Goal: Task Accomplishment & Management: Use online tool/utility

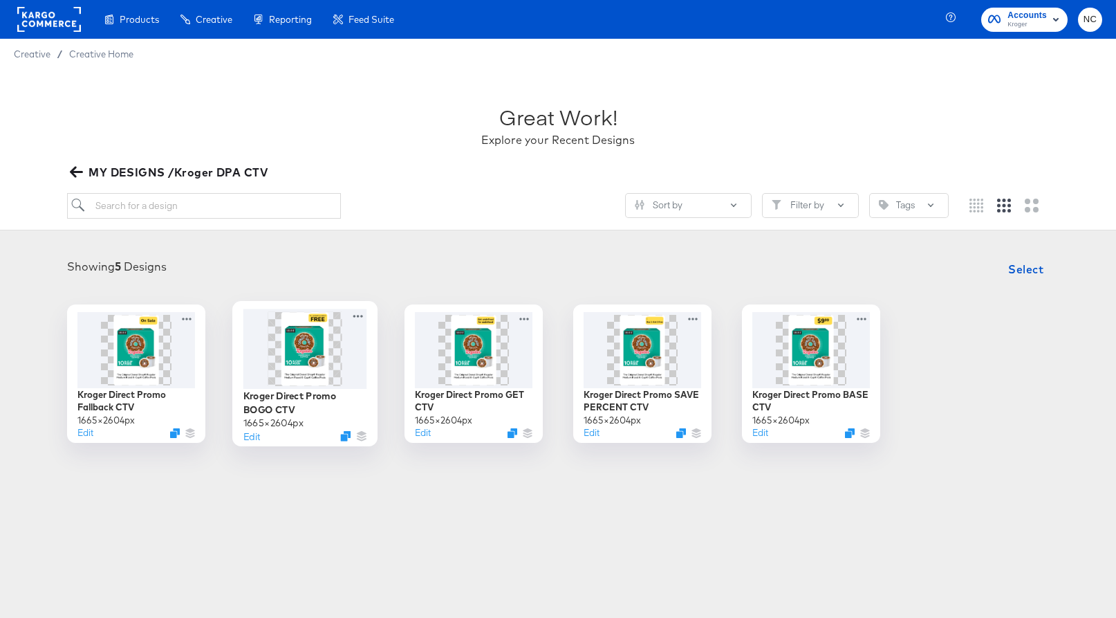
click at [313, 353] on img at bounding box center [305, 348] width 47 height 74
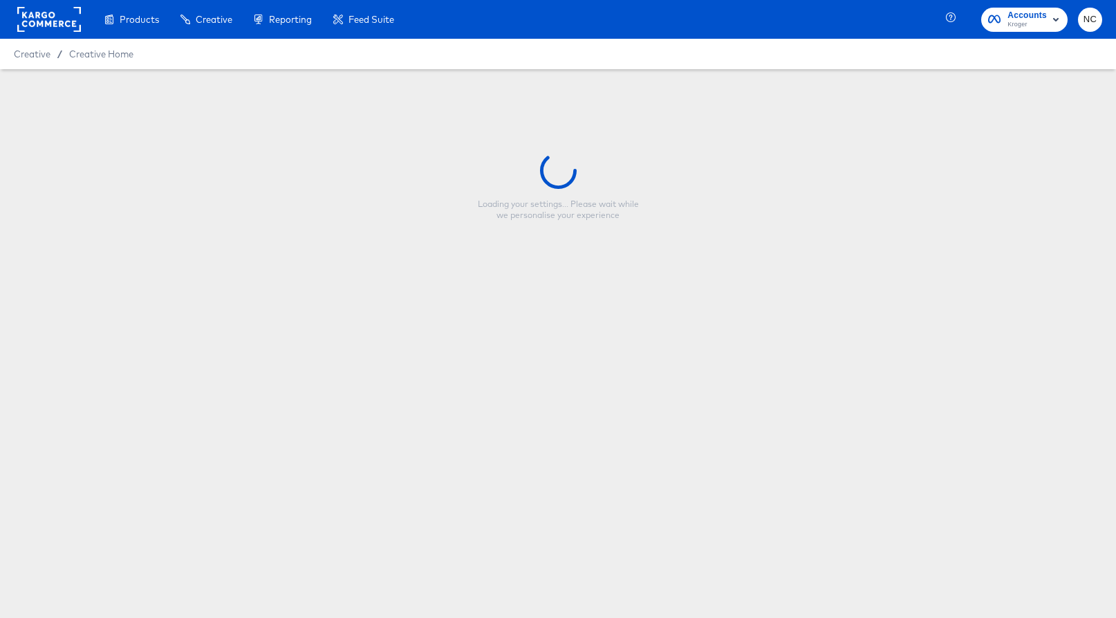
type input "Kroger Direct Promo BOGO CTV"
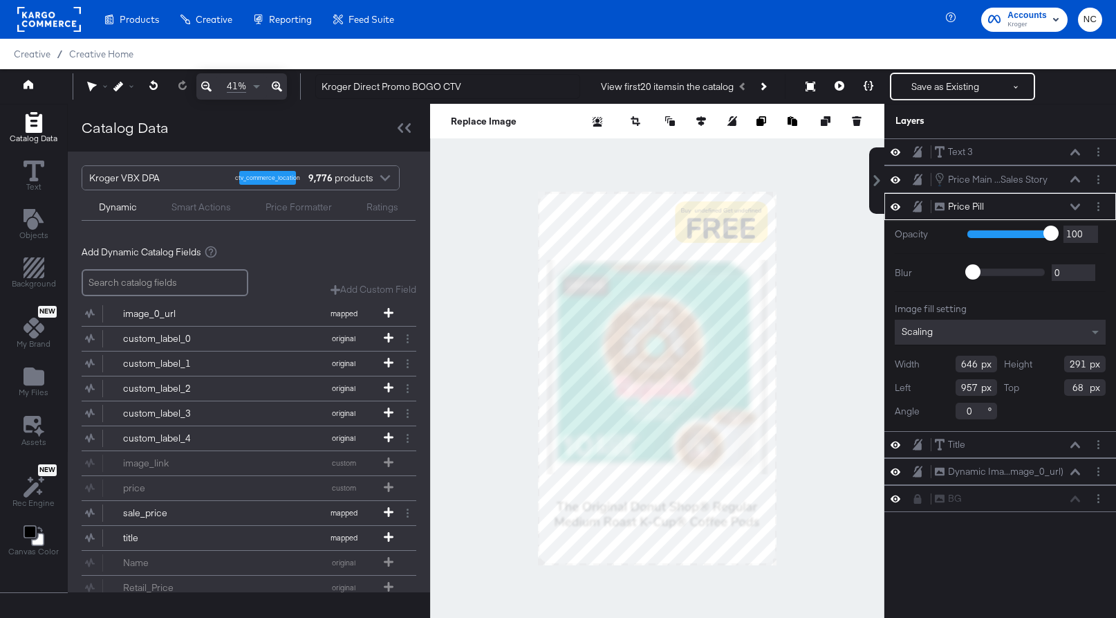
click at [813, 261] on div at bounding box center [657, 378] width 454 height 549
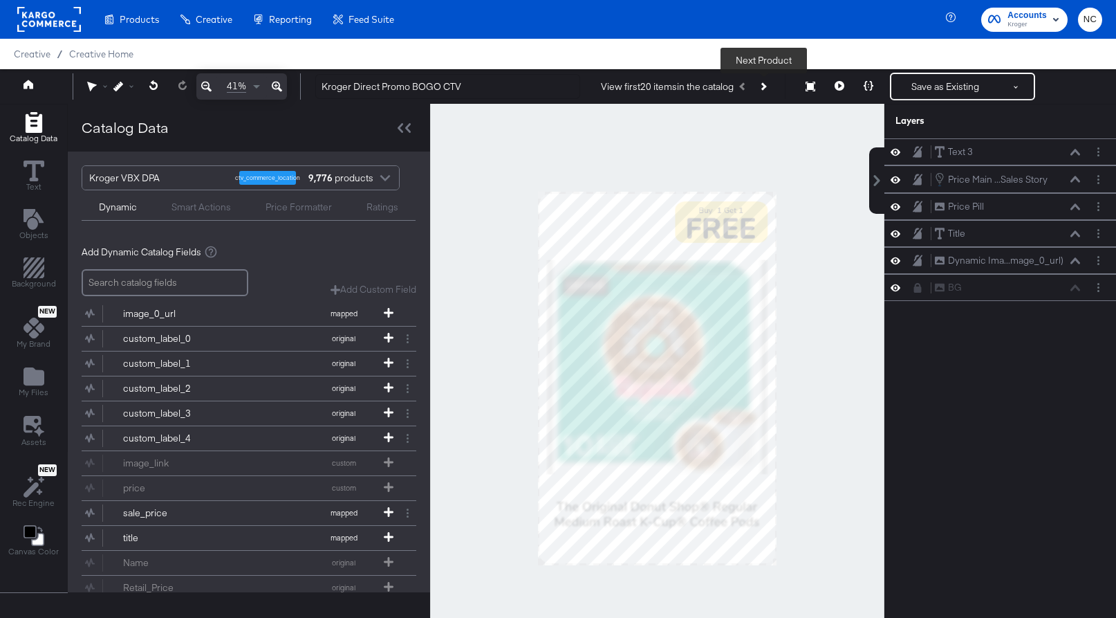
click at [764, 88] on icon "Next Product" at bounding box center [763, 86] width 8 height 8
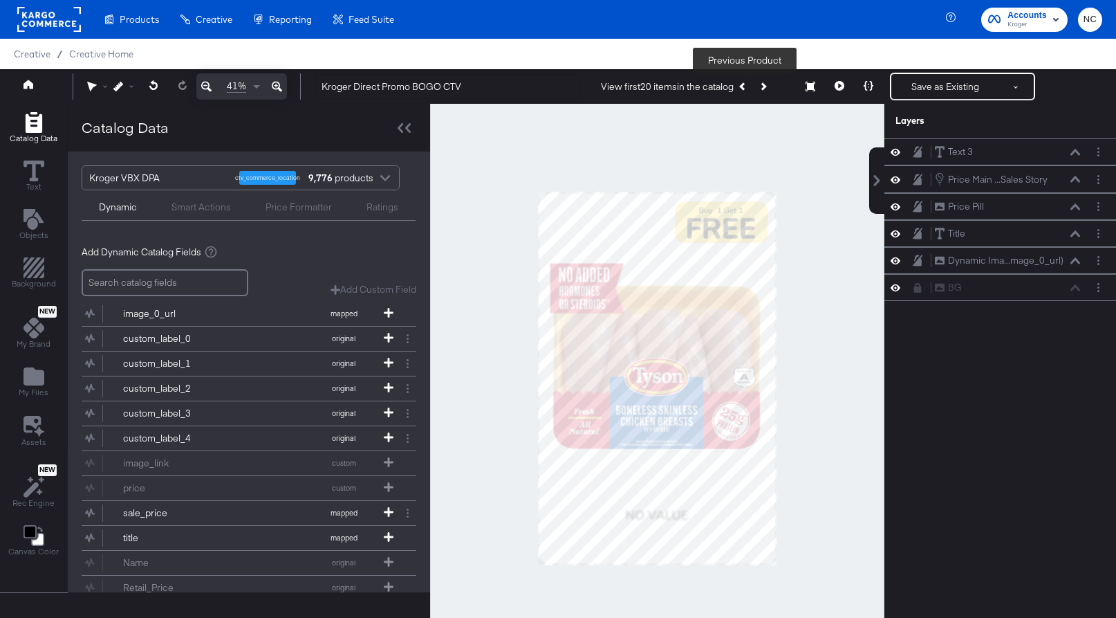
click at [746, 89] on icon "Previous Product" at bounding box center [744, 86] width 8 height 8
click at [769, 91] on button "Next Product" at bounding box center [762, 86] width 19 height 25
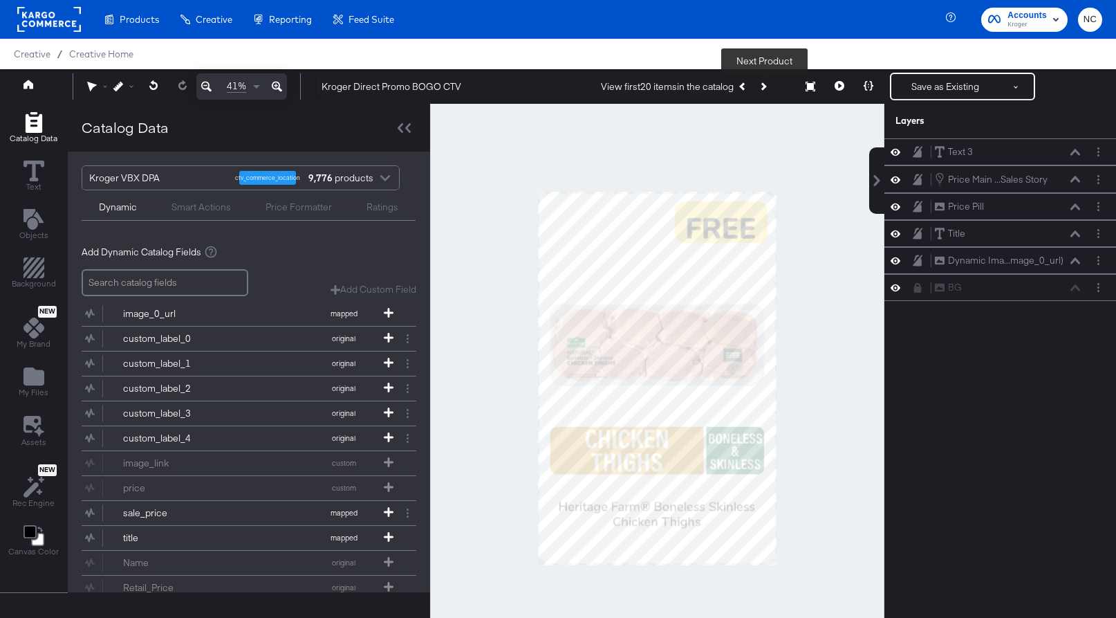
click at [769, 91] on button "Next Product" at bounding box center [762, 86] width 19 height 25
click at [814, 161] on div at bounding box center [657, 378] width 454 height 549
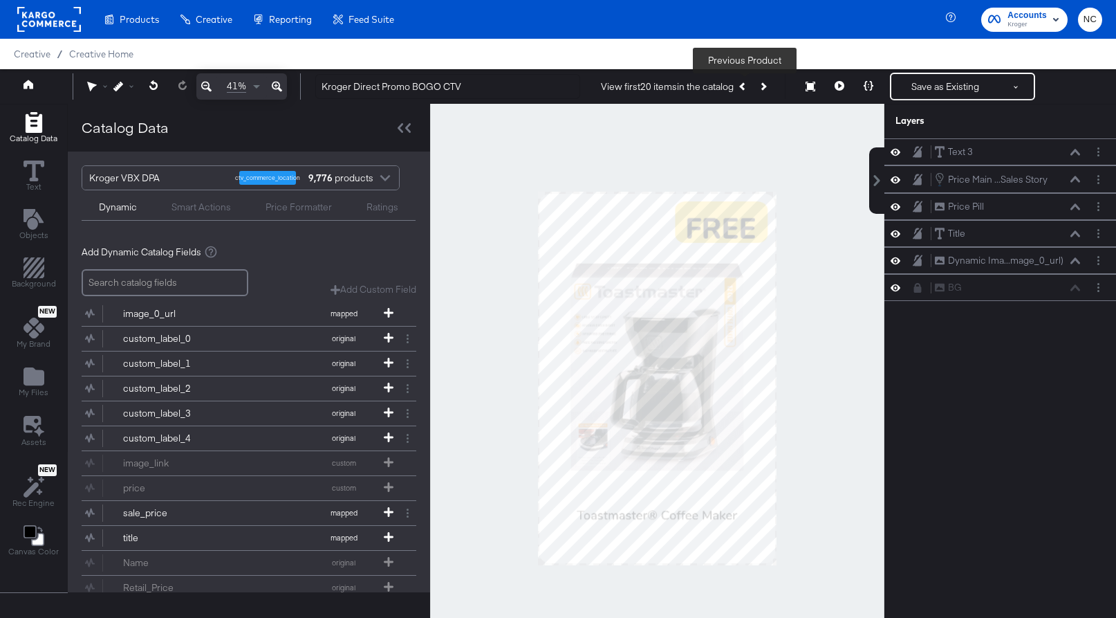
click at [746, 91] on button "Previous Product" at bounding box center [743, 86] width 19 height 25
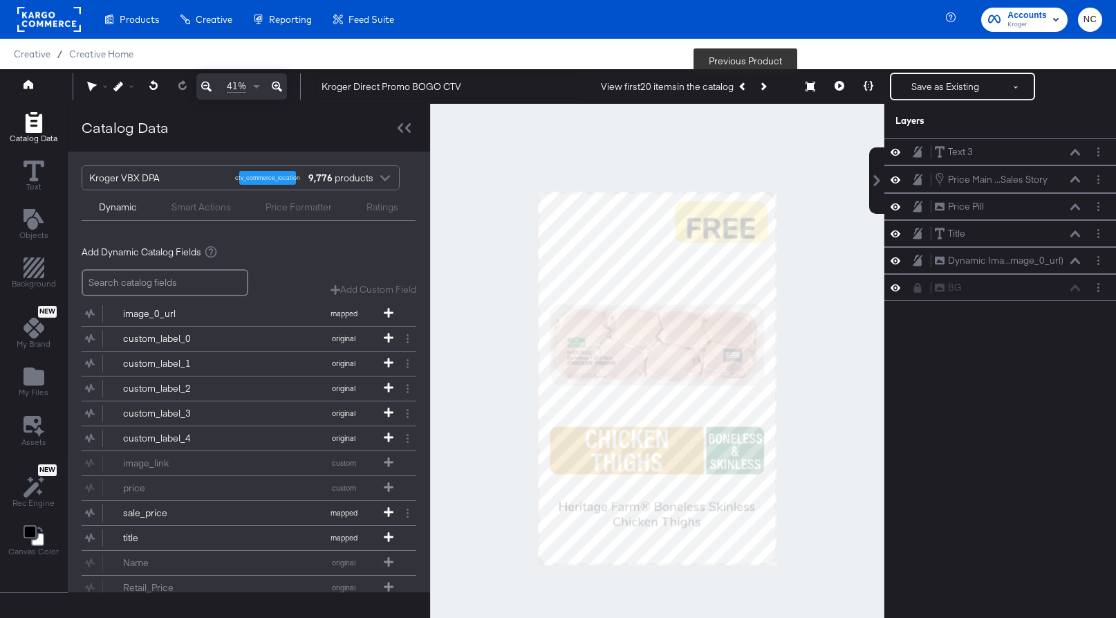
click at [746, 91] on button "Previous Product" at bounding box center [743, 86] width 19 height 25
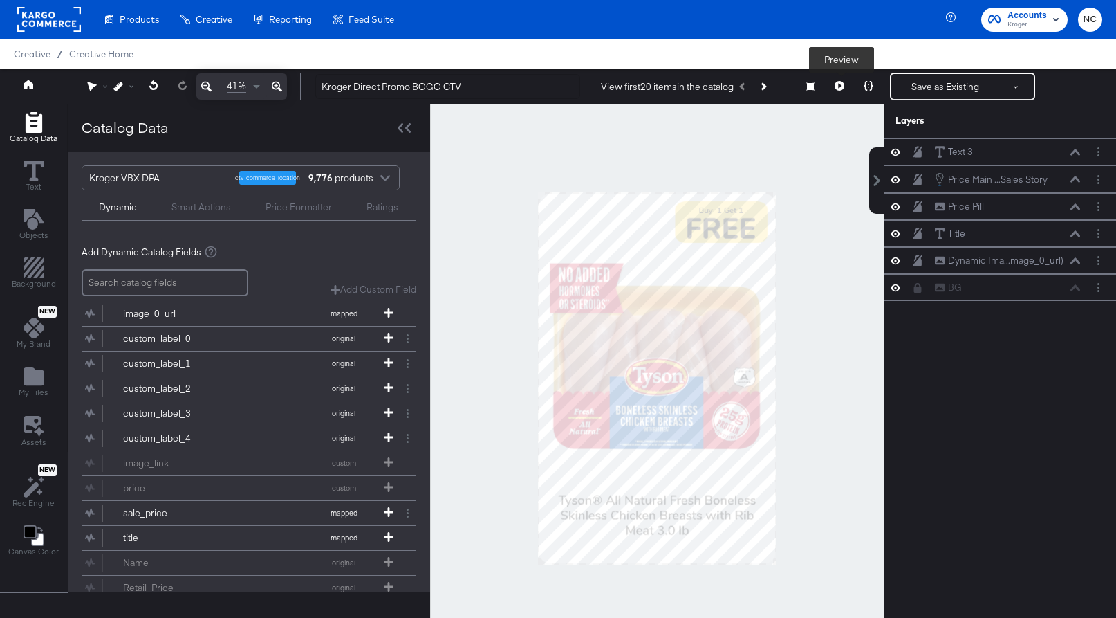
click at [840, 92] on button at bounding box center [839, 87] width 29 height 28
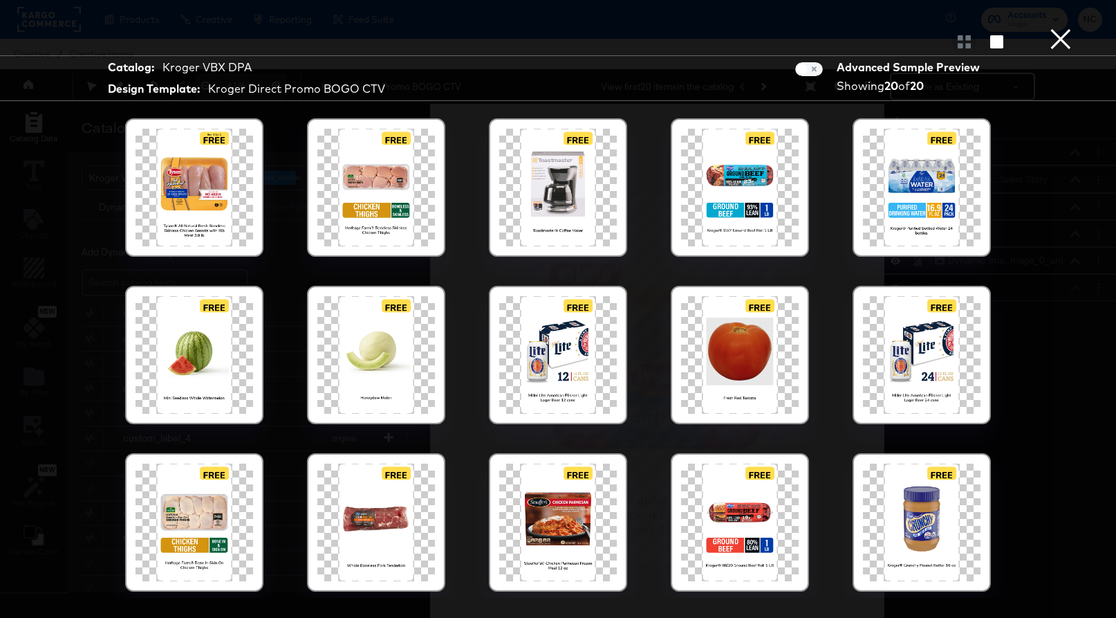
click at [897, 28] on button "×" at bounding box center [1061, 14] width 28 height 28
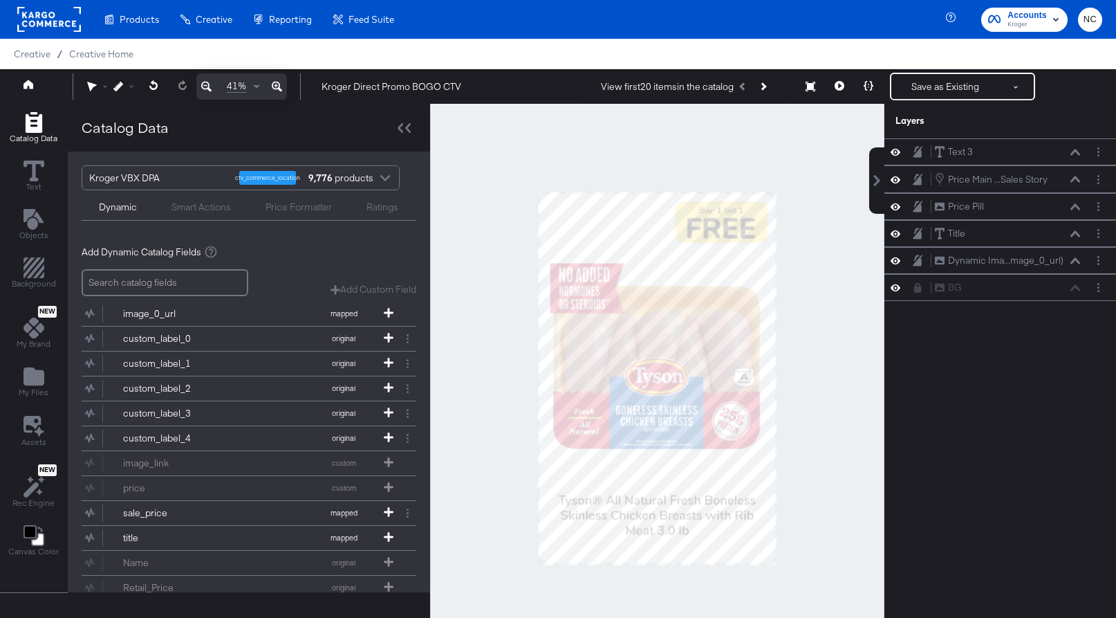
click at [384, 114] on div "Catalog Data" at bounding box center [249, 128] width 362 height 48
click at [398, 125] on icon at bounding box center [404, 128] width 13 height 10
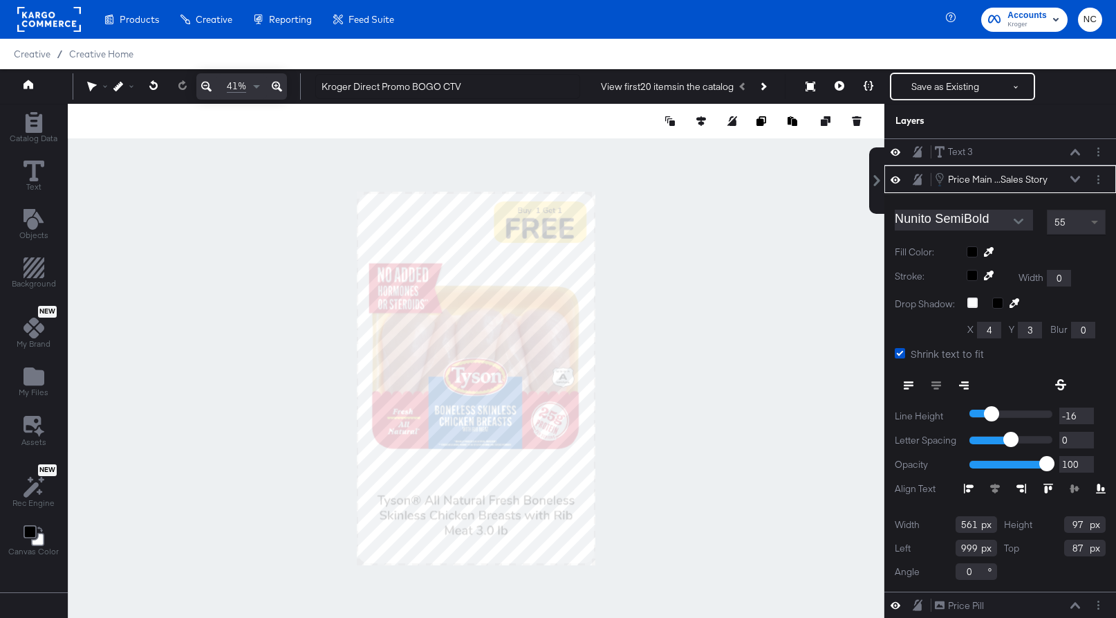
click at [897, 221] on span at bounding box center [1094, 223] width 7 height 5
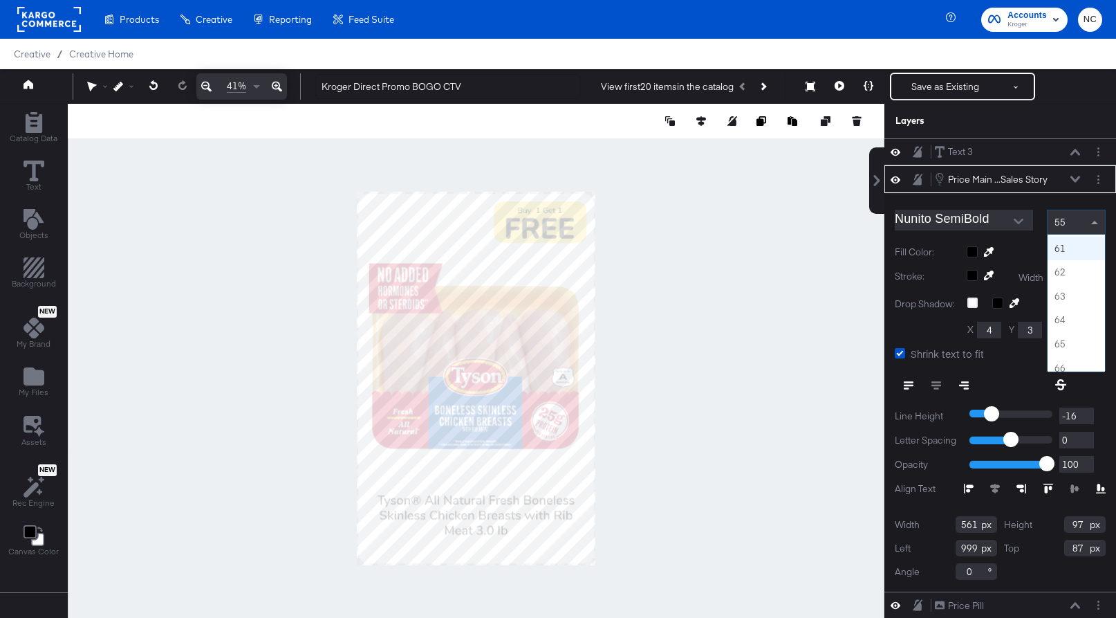
scroll to position [1437, 0]
click at [897, 221] on span at bounding box center [1094, 222] width 7 height 3
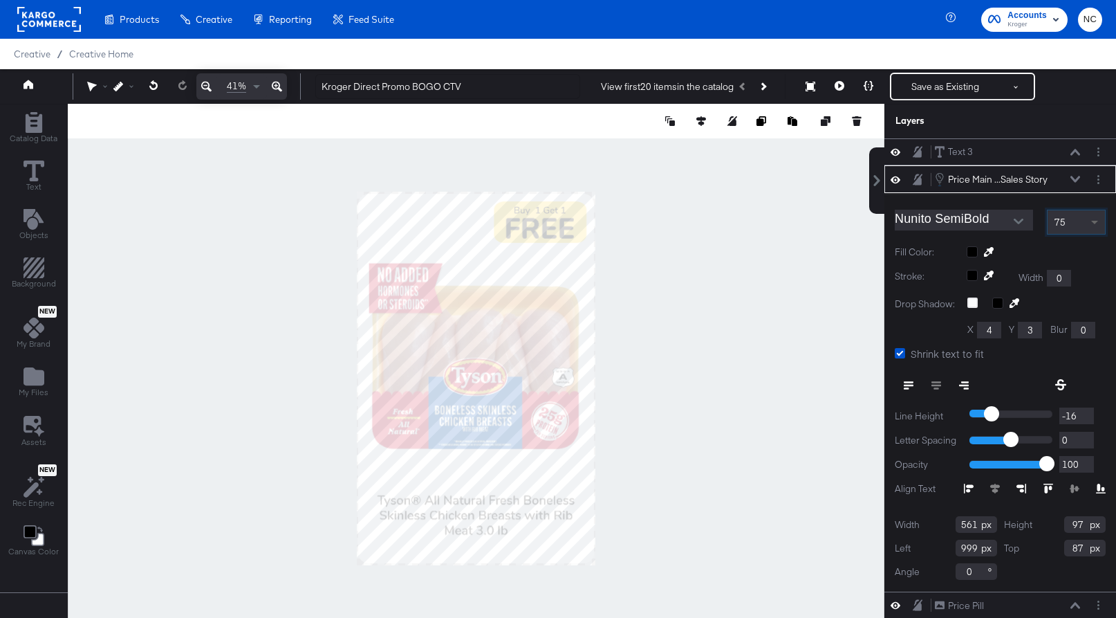
click at [897, 218] on span at bounding box center [1096, 222] width 17 height 24
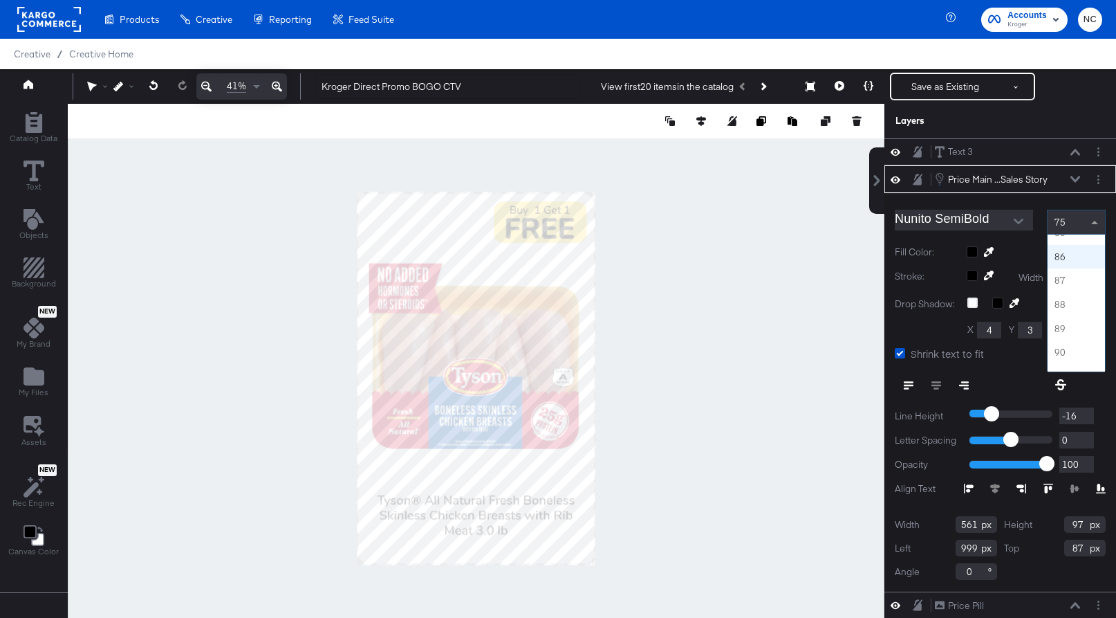
scroll to position [2025, 0]
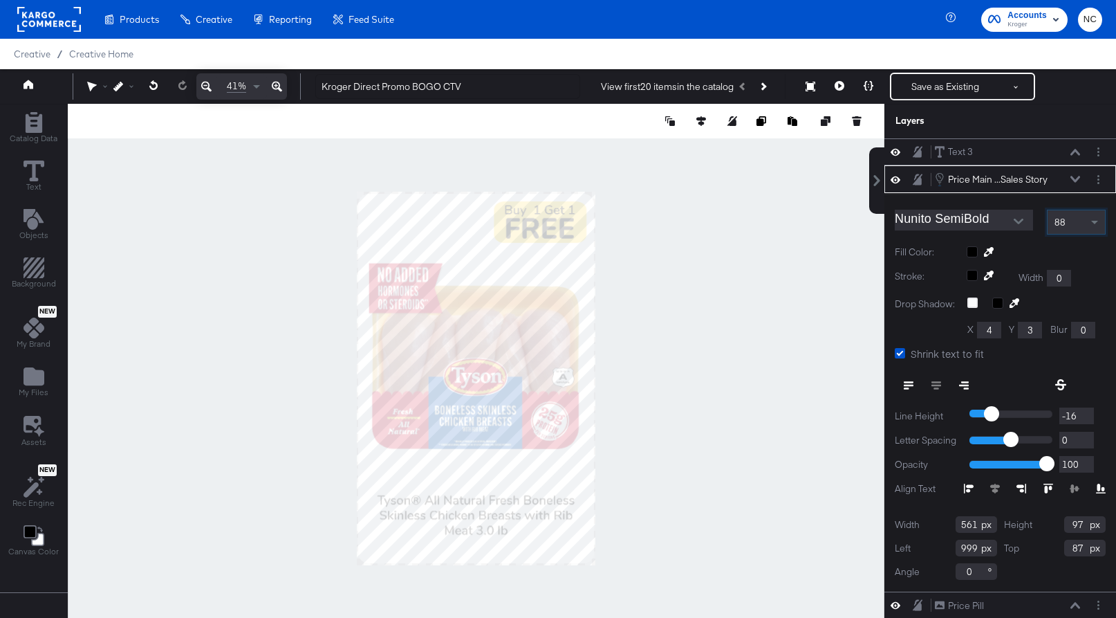
click at [708, 285] on div at bounding box center [476, 378] width 817 height 549
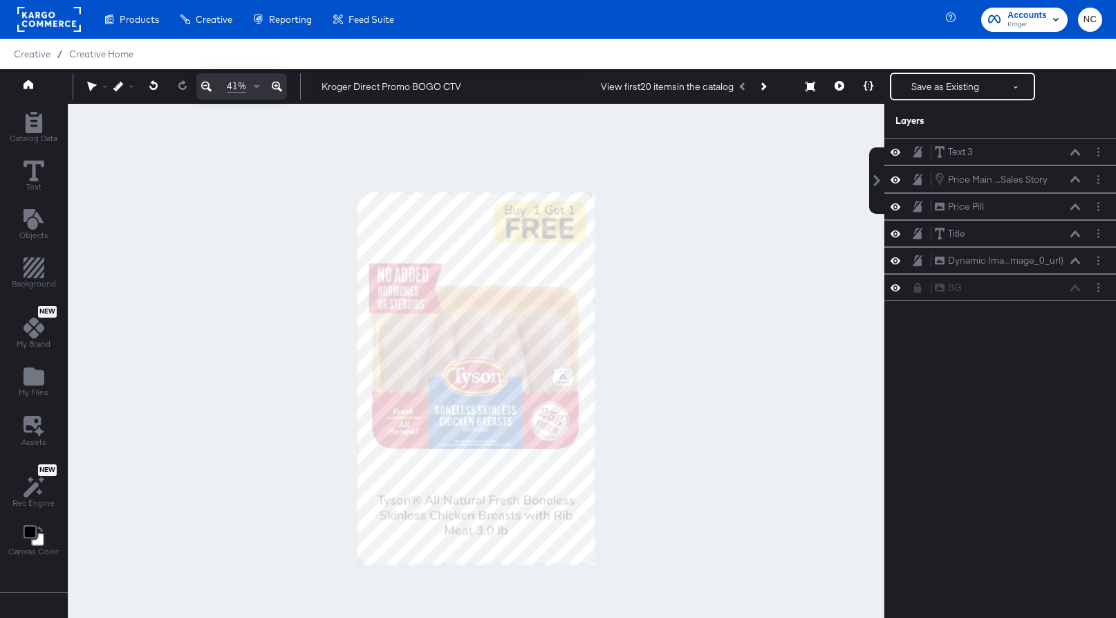
scroll to position [14, 0]
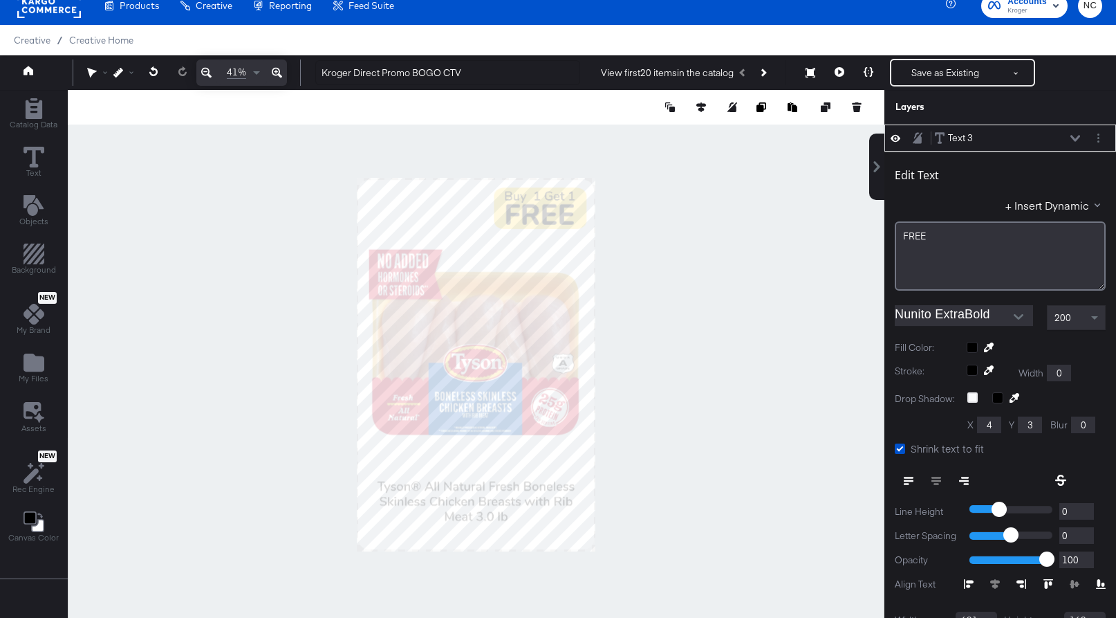
click at [282, 72] on button at bounding box center [277, 72] width 20 height 26
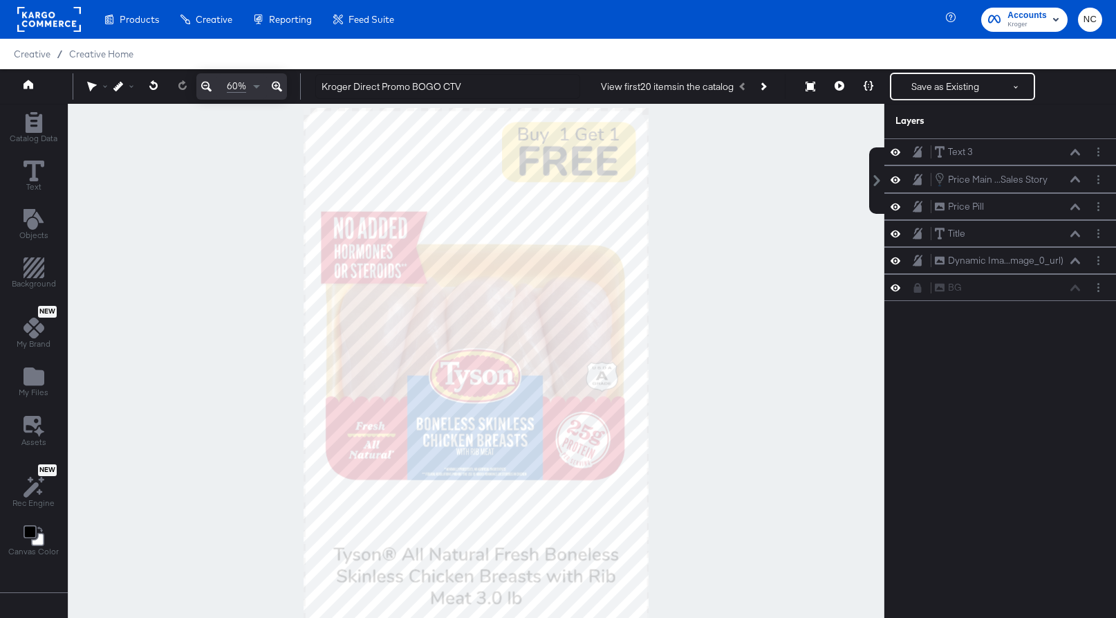
scroll to position [35, 0]
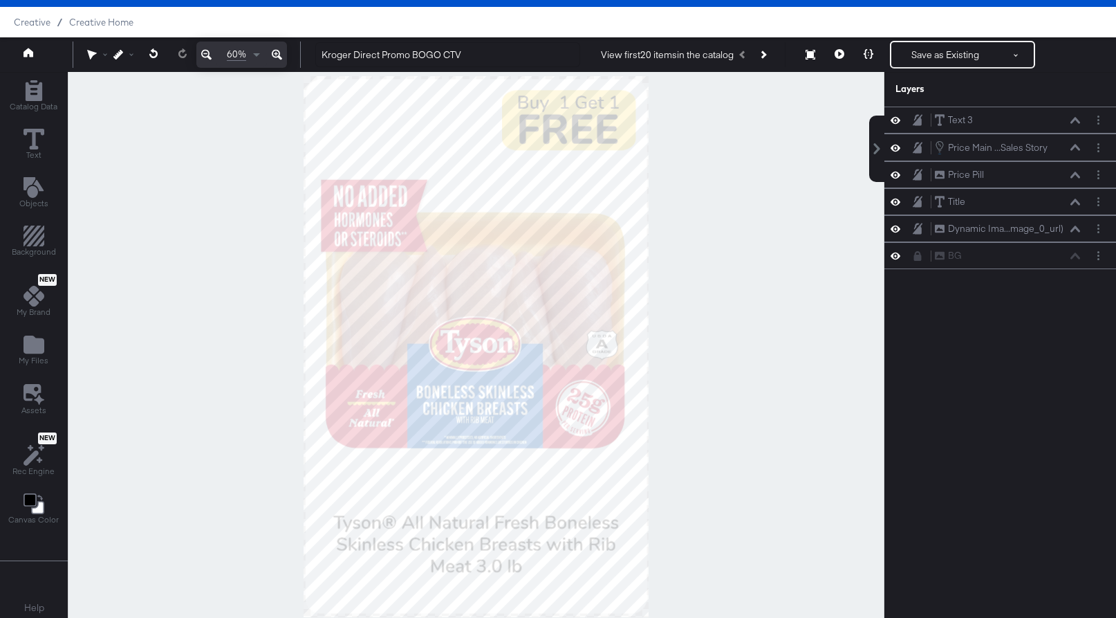
drag, startPoint x: 685, startPoint y: 239, endPoint x: 685, endPoint y: 376, distance: 136.3
click at [685, 376] on div at bounding box center [475, 346] width 815 height 549
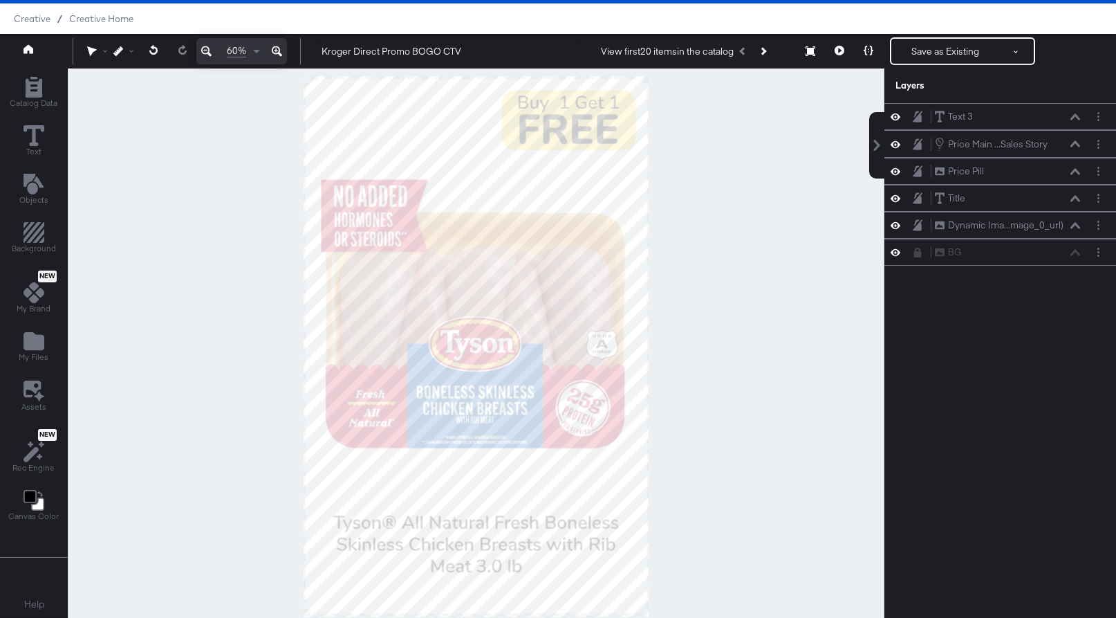
drag, startPoint x: 682, startPoint y: 192, endPoint x: 682, endPoint y: 204, distance: 11.8
click at [682, 204] on div at bounding box center [475, 342] width 815 height 549
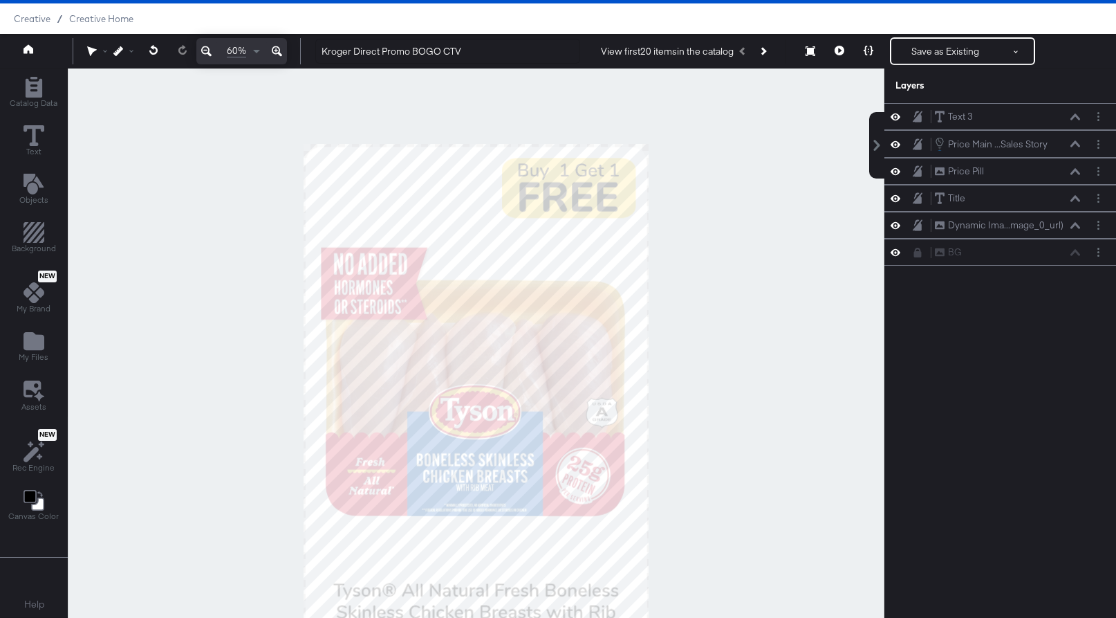
drag, startPoint x: 682, startPoint y: 196, endPoint x: 682, endPoint y: 262, distance: 66.4
click at [682, 262] on div at bounding box center [475, 342] width 815 height 549
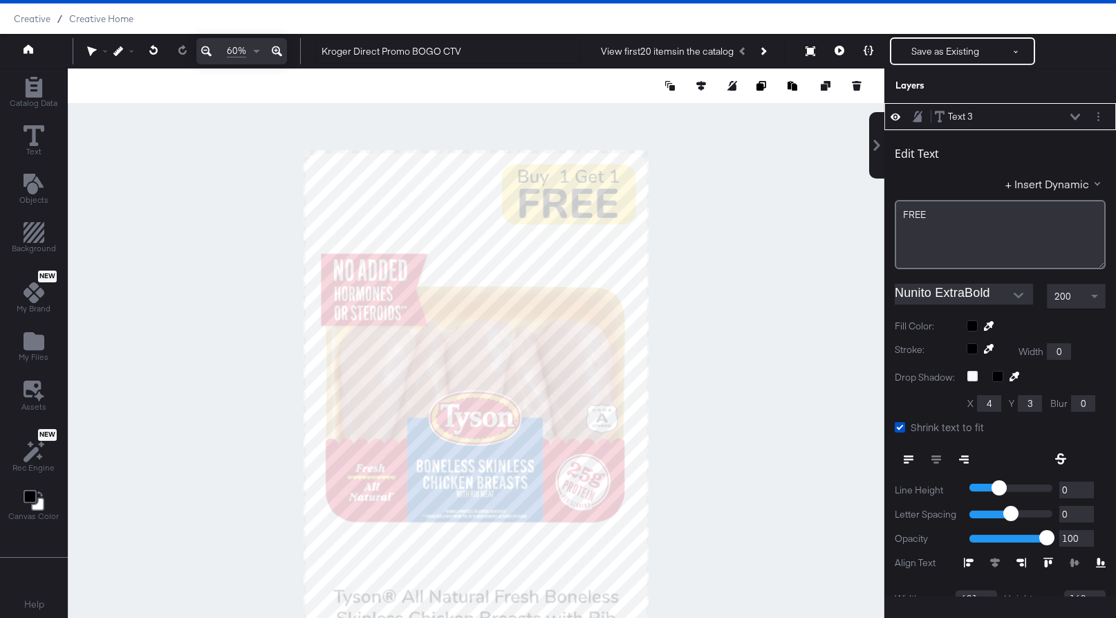
type input "176"
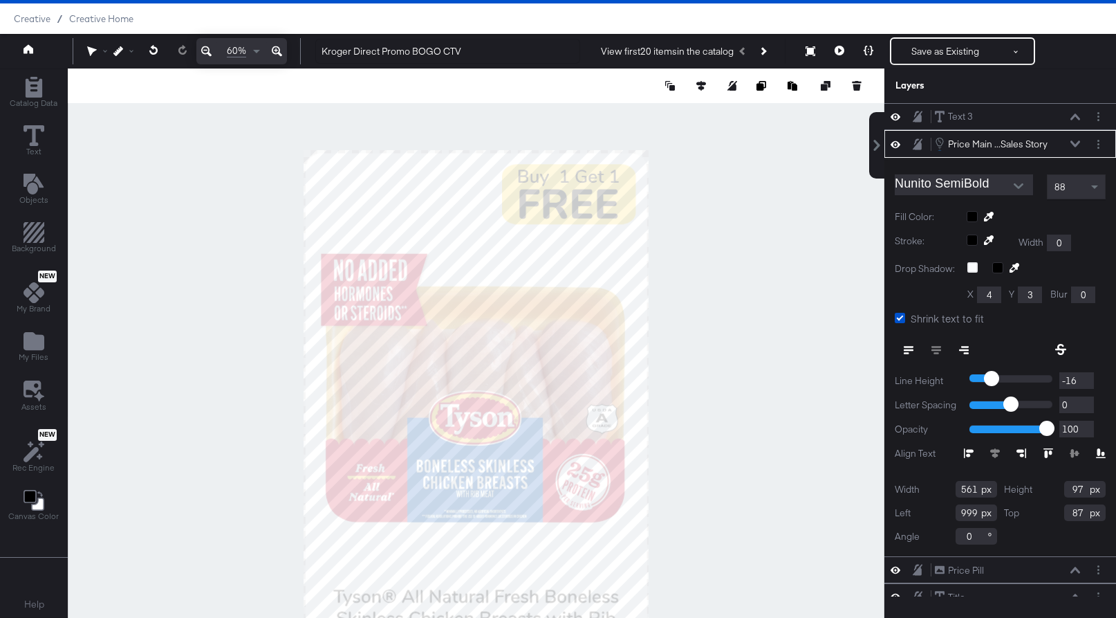
click at [704, 222] on div at bounding box center [476, 342] width 817 height 549
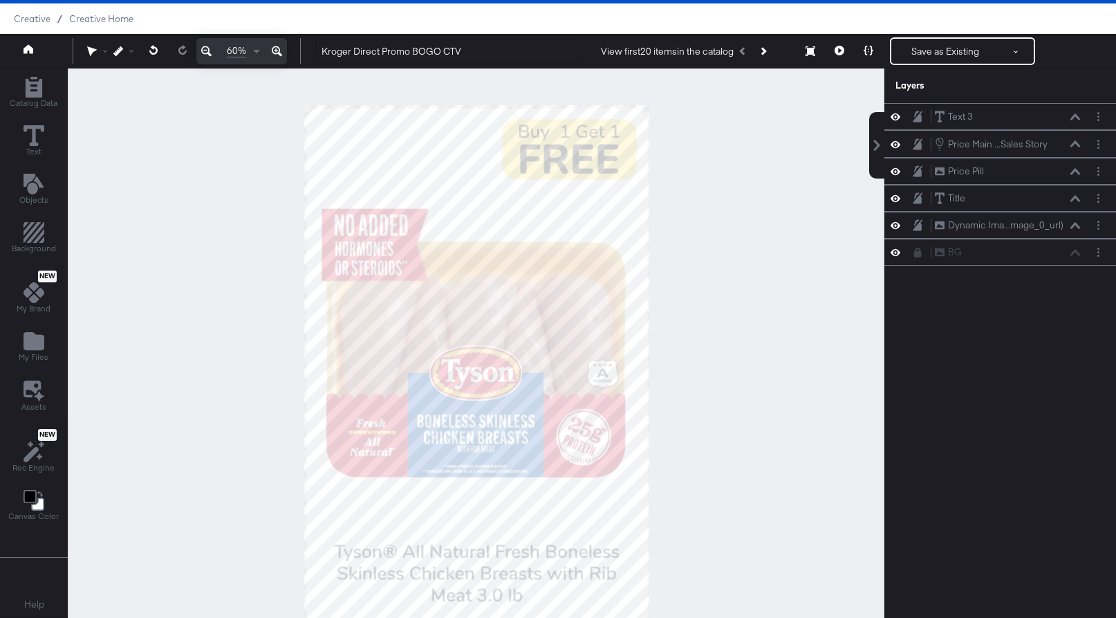
drag, startPoint x: 700, startPoint y: 322, endPoint x: 700, endPoint y: 277, distance: 45.0
click at [700, 277] on div at bounding box center [475, 342] width 815 height 549
click at [897, 50] on button "Save as Existing" at bounding box center [946, 51] width 108 height 25
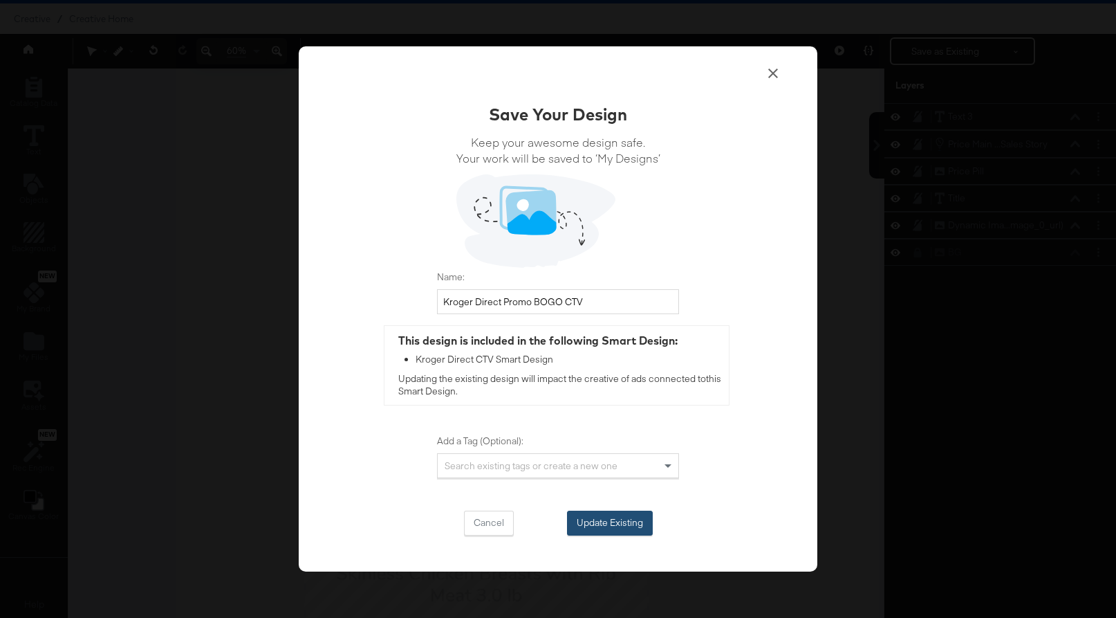
click at [617, 527] on button "Update Existing" at bounding box center [610, 522] width 86 height 25
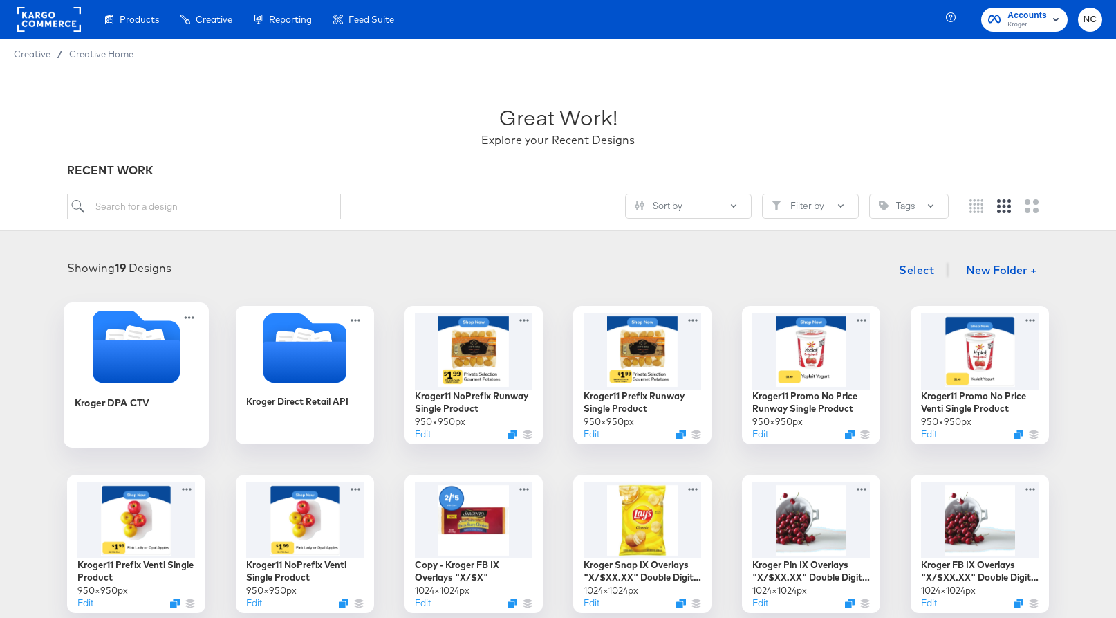
click at [153, 331] on icon "Folder" at bounding box center [154, 343] width 24 height 28
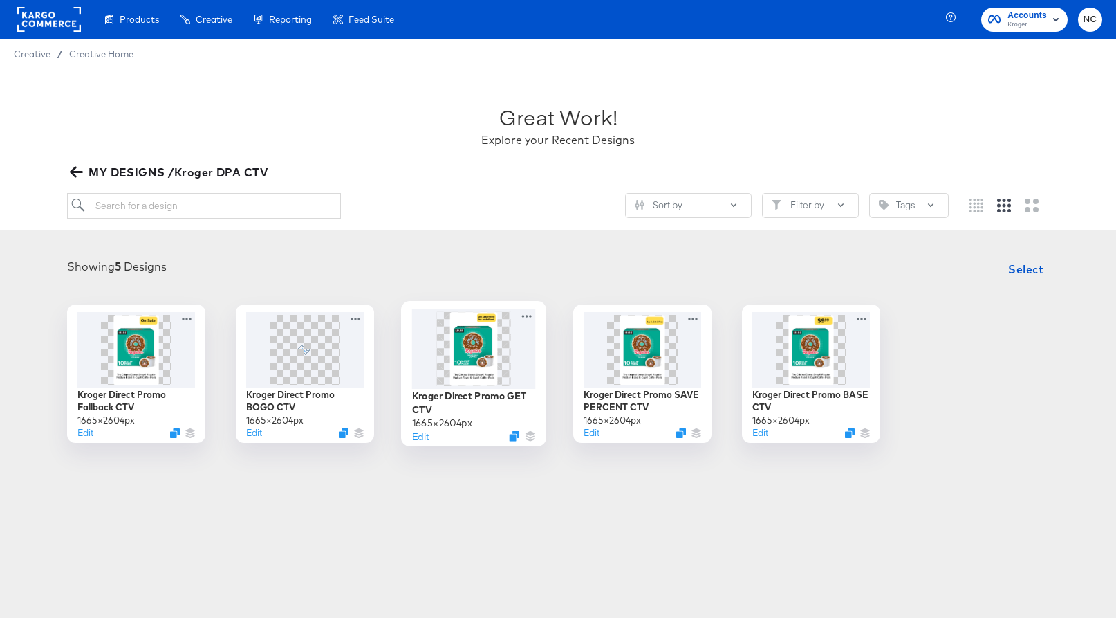
click at [454, 342] on img at bounding box center [473, 348] width 47 height 74
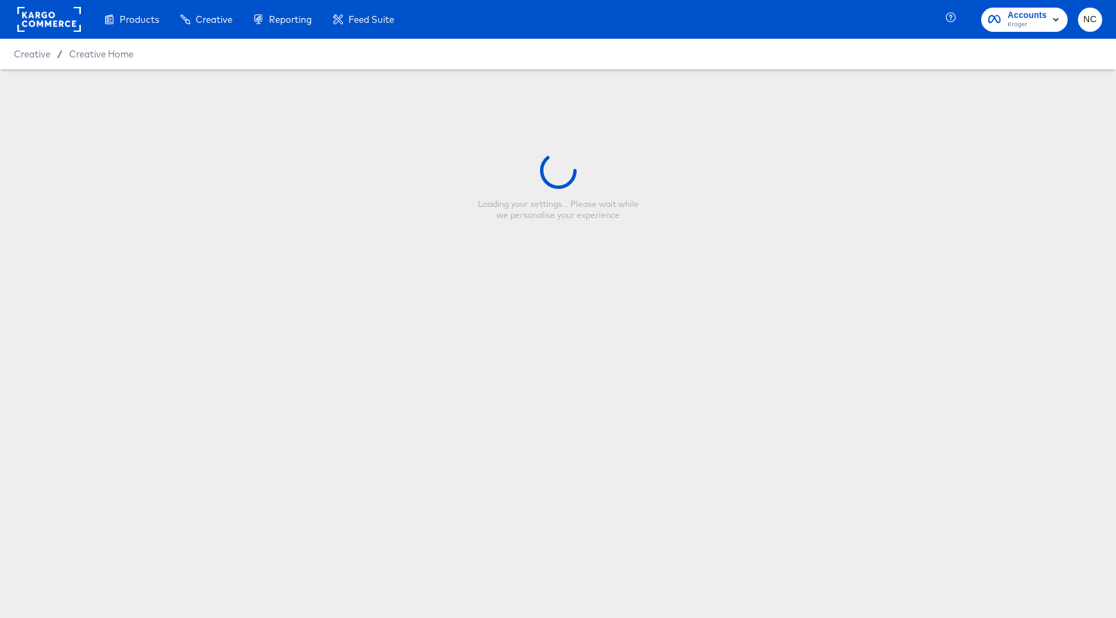
type input "Kroger Direct Promo GET CTV"
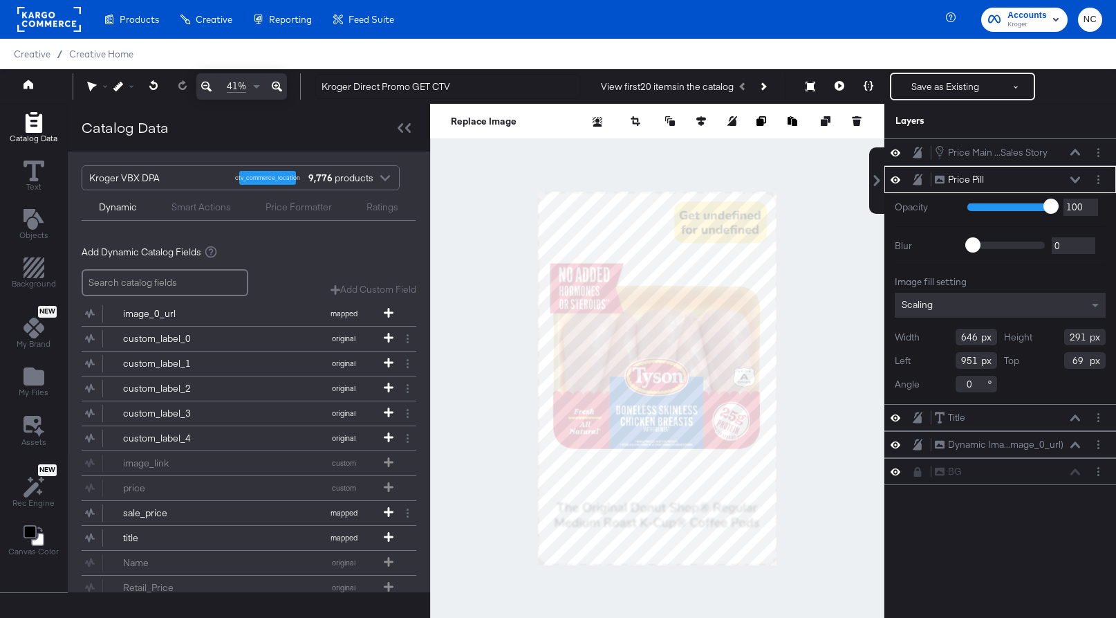
click at [764, 93] on button "Next Product" at bounding box center [762, 86] width 19 height 25
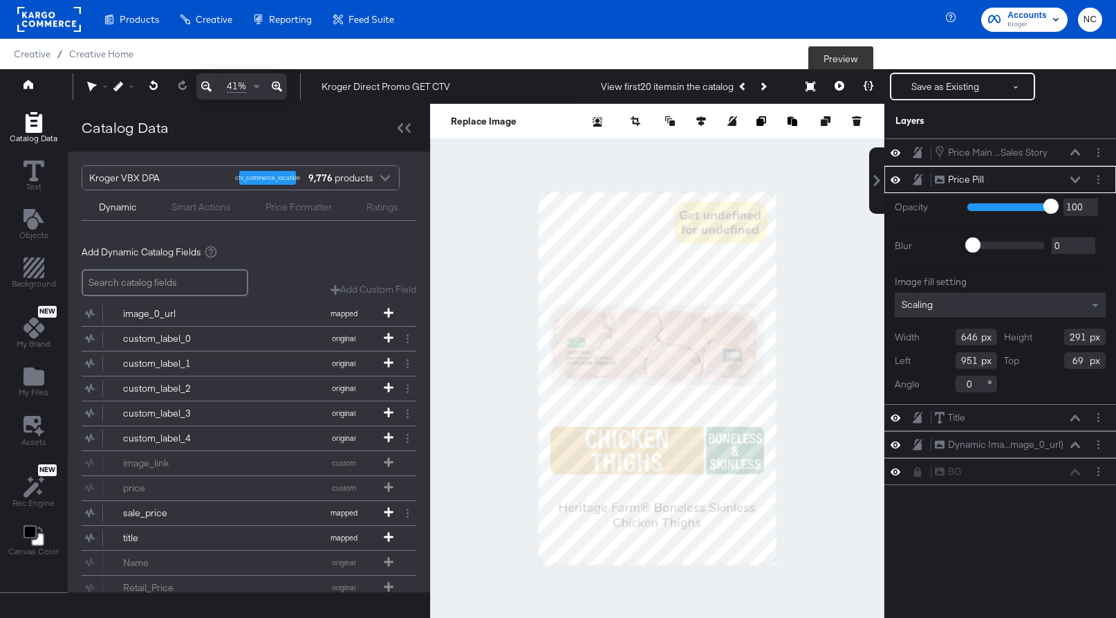
click at [840, 85] on icon at bounding box center [840, 86] width 10 height 10
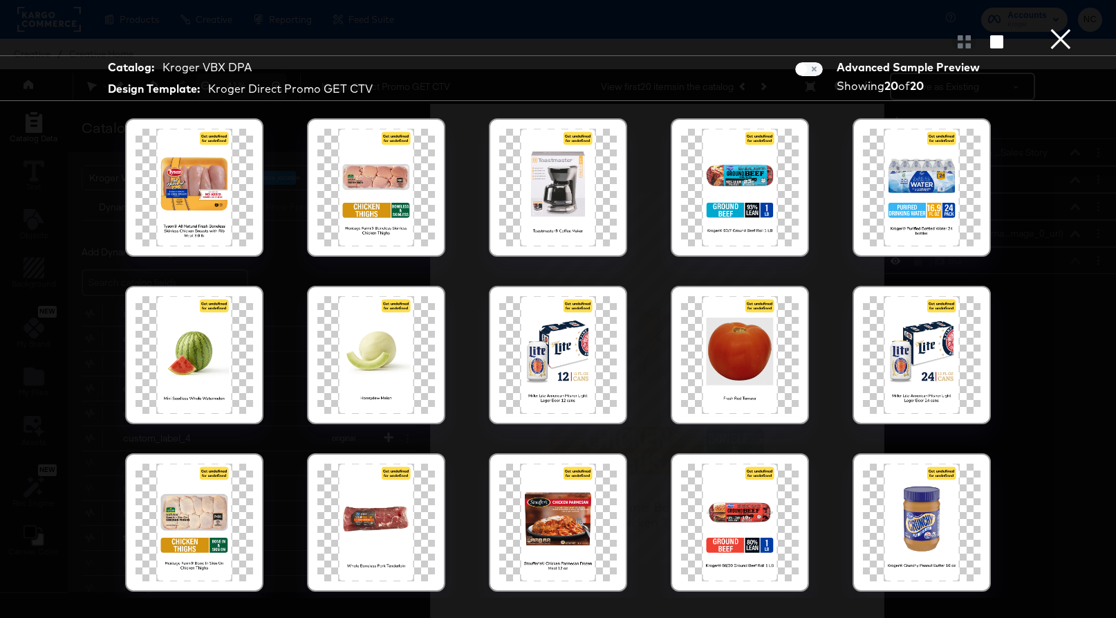
click at [897, 28] on button "×" at bounding box center [1061, 14] width 28 height 28
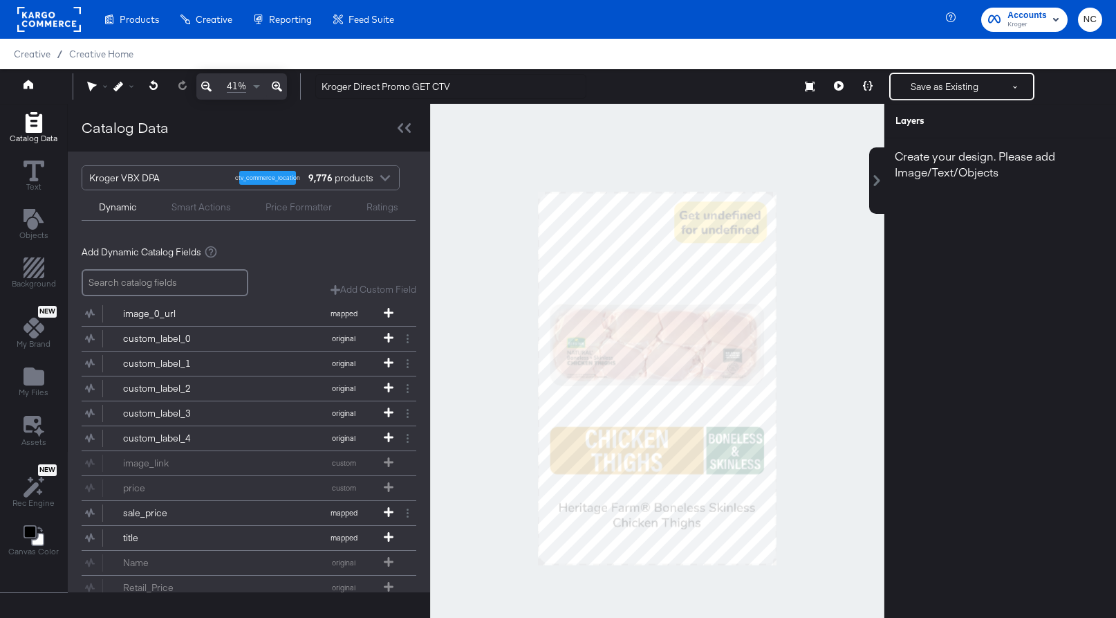
click at [495, 291] on div at bounding box center [657, 378] width 454 height 549
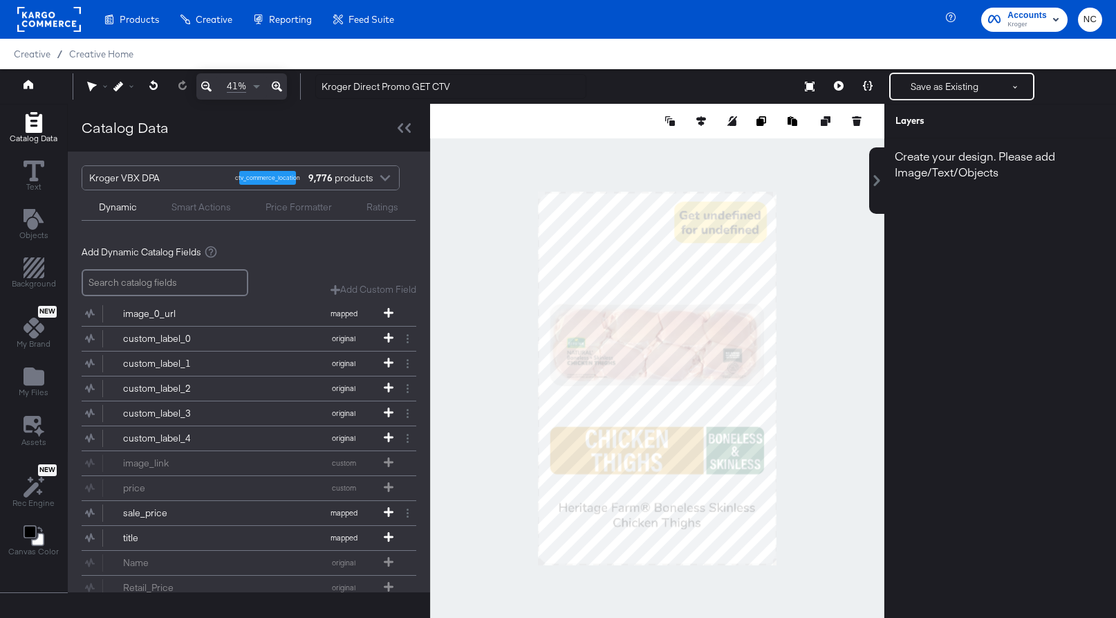
click at [879, 178] on icon at bounding box center [877, 180] width 11 height 11
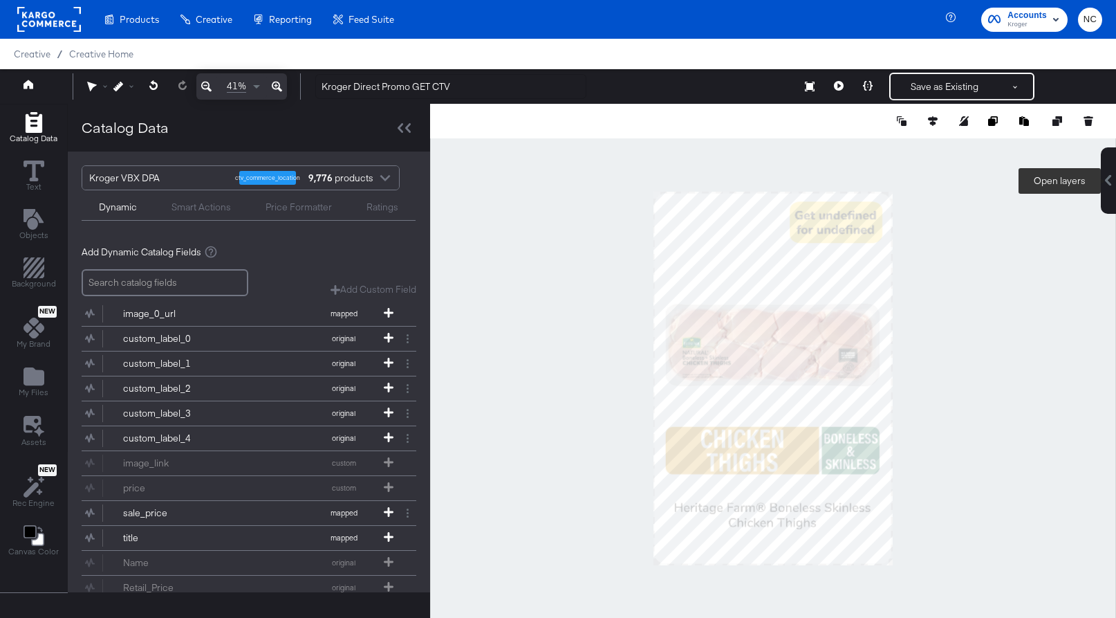
click at [897, 176] on icon at bounding box center [1108, 180] width 11 height 11
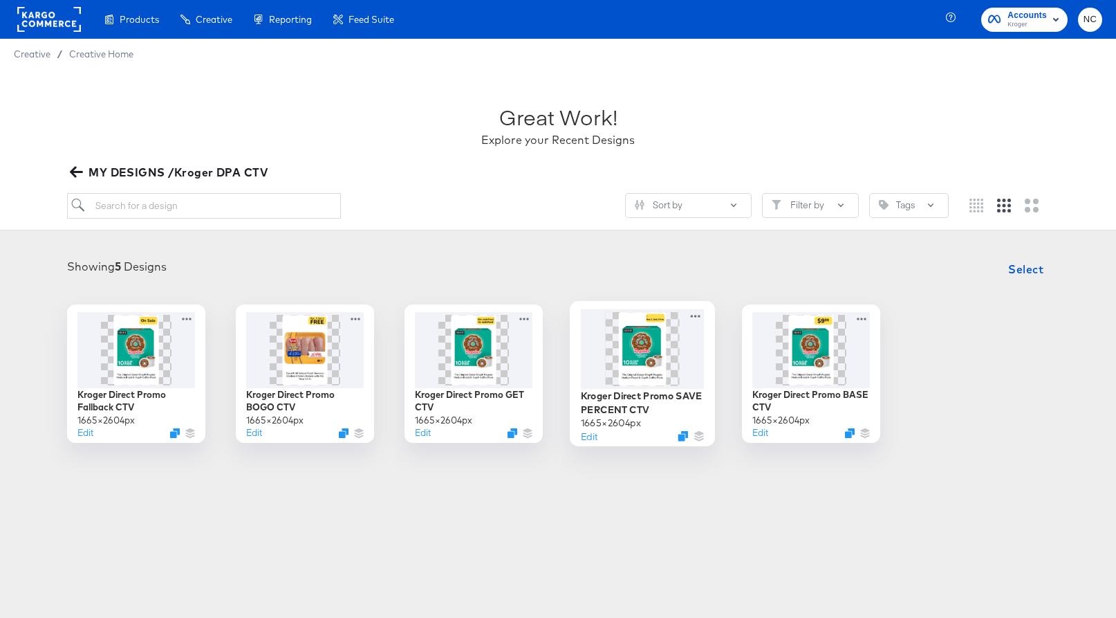
click at [641, 361] on img at bounding box center [642, 348] width 47 height 74
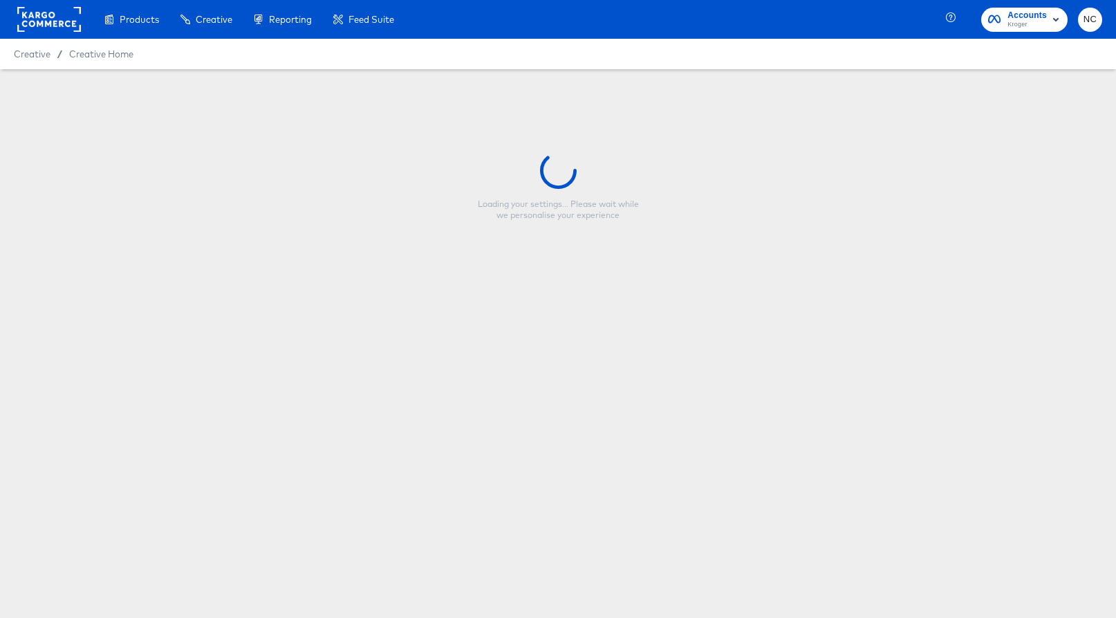
type input "Kroger Direct Promo SAVE PERCENT CTV"
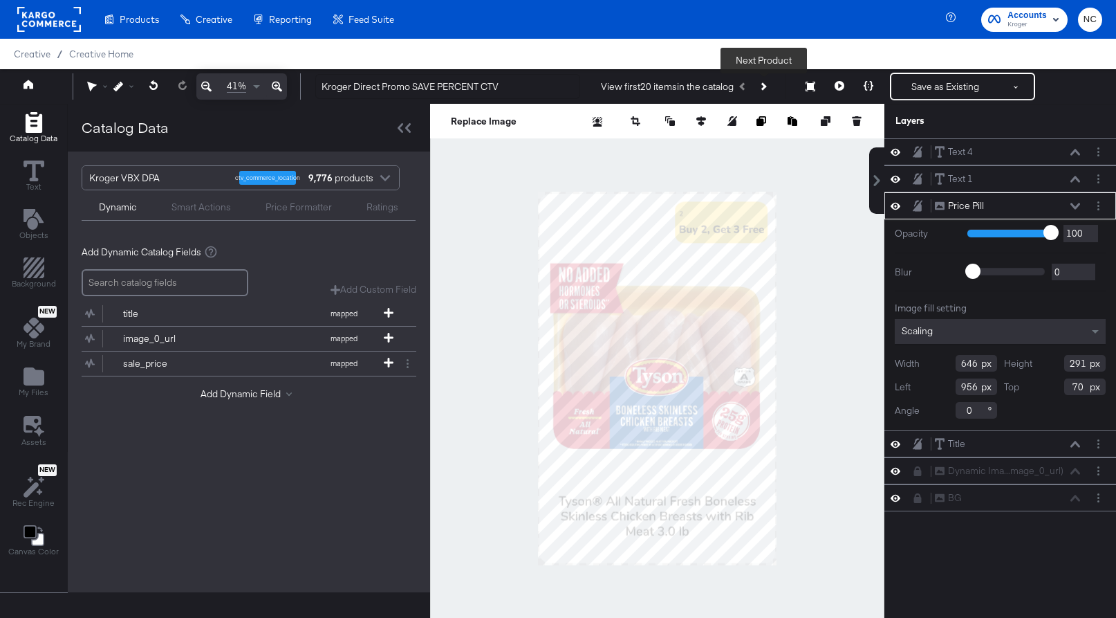
click at [766, 89] on icon "Next Product" at bounding box center [763, 86] width 8 height 8
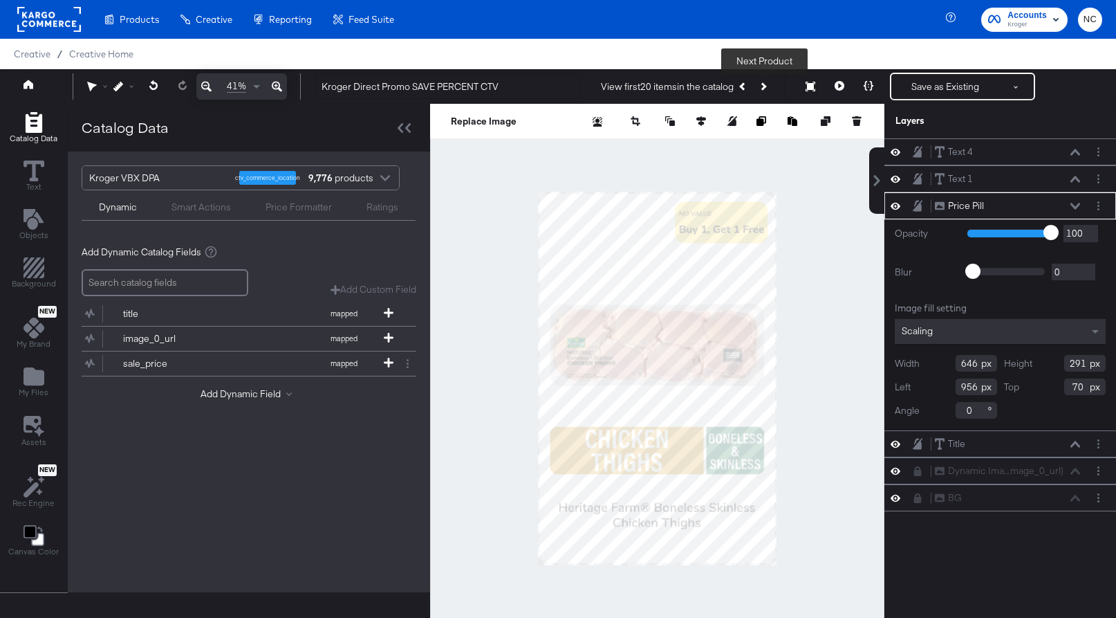
click at [766, 89] on button "Next Product" at bounding box center [762, 86] width 19 height 25
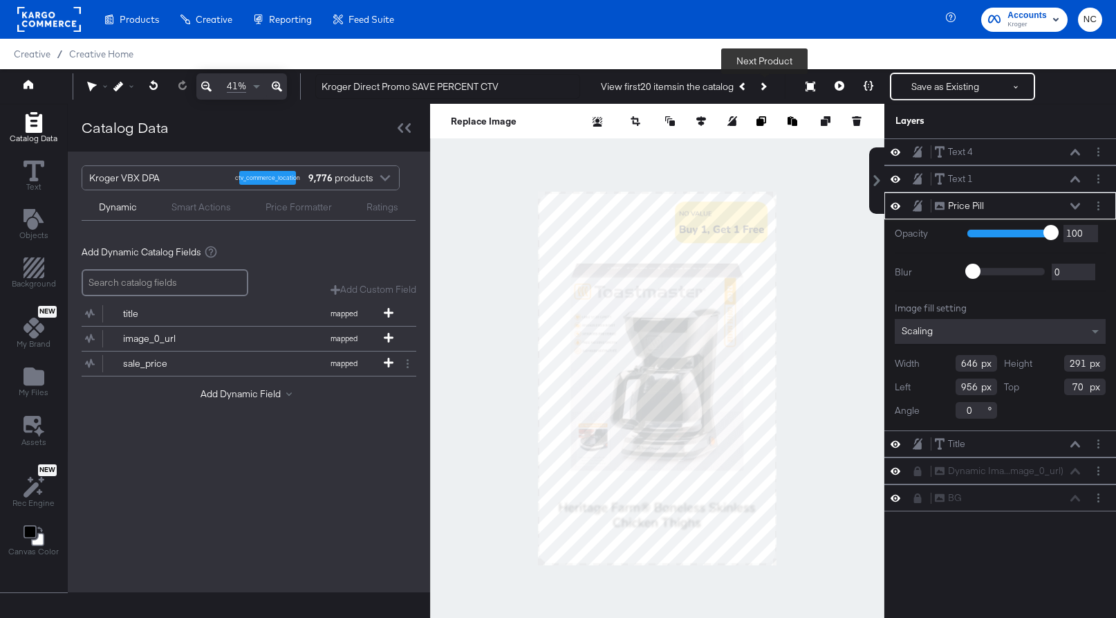
click at [766, 89] on button "Next Product" at bounding box center [762, 86] width 19 height 25
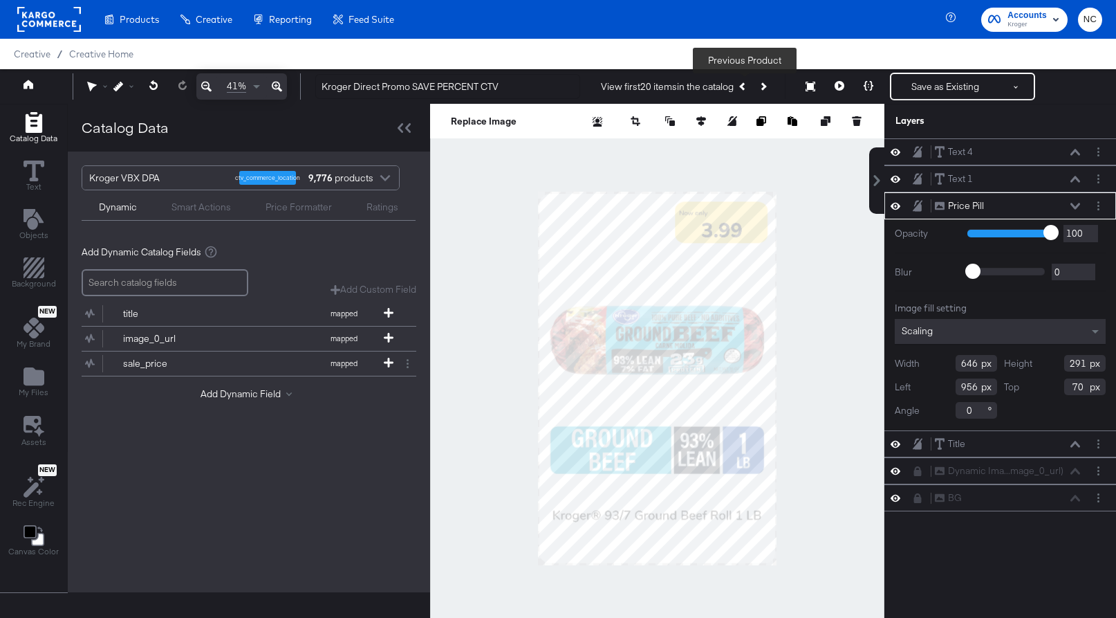
click at [744, 94] on button "Previous Product" at bounding box center [743, 86] width 19 height 25
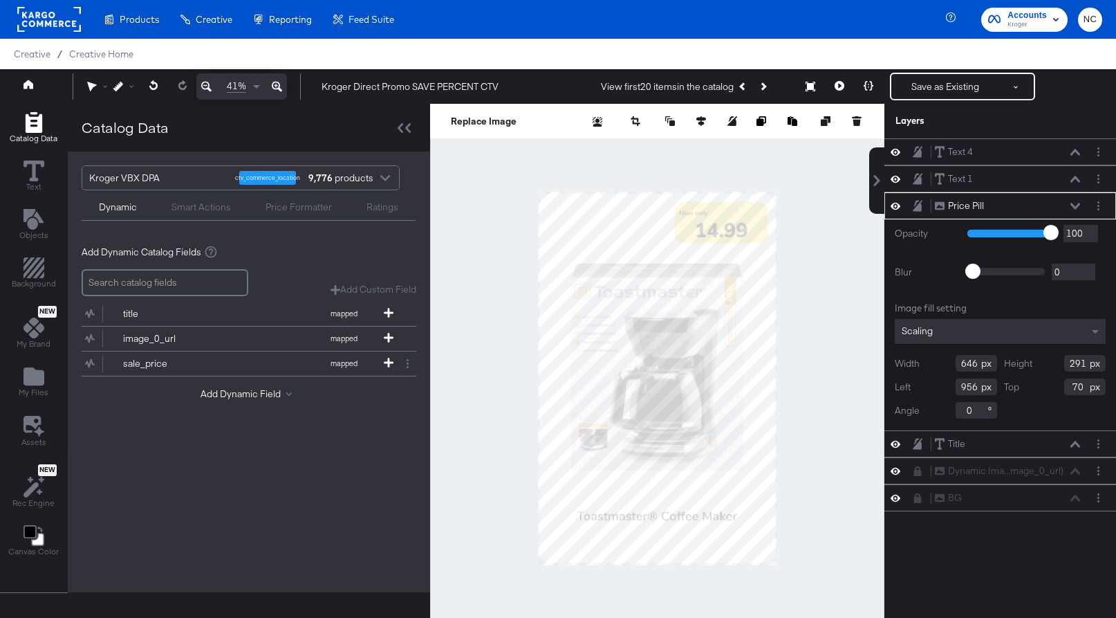
click at [791, 157] on div at bounding box center [657, 378] width 454 height 549
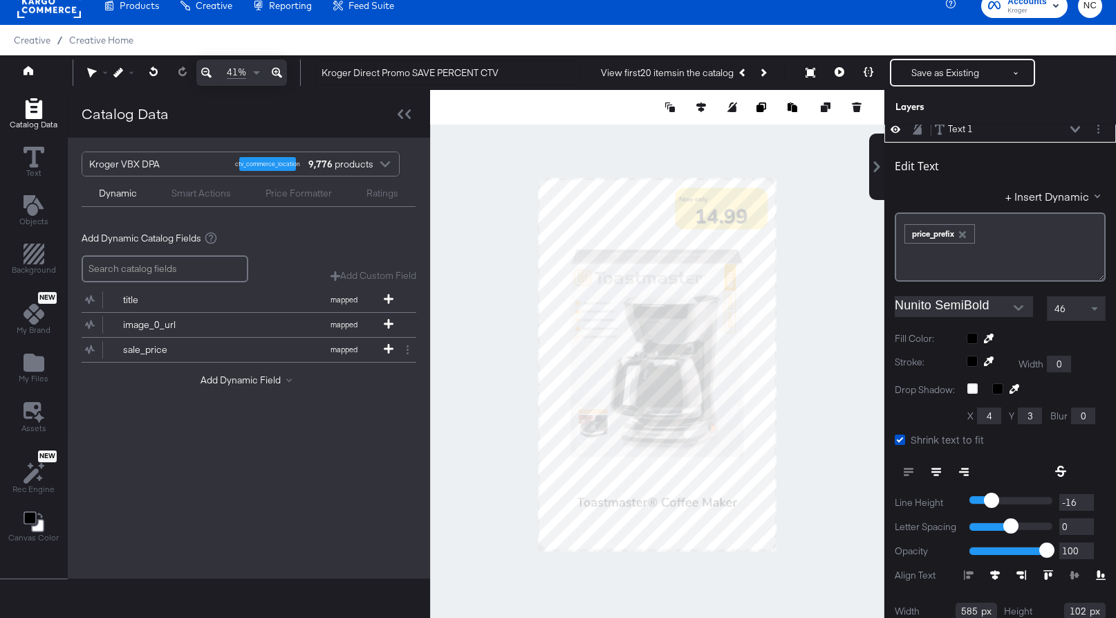
scroll to position [37, 0]
click at [897, 575] on icon at bounding box center [995, 574] width 10 height 10
click at [897, 311] on span at bounding box center [1096, 308] width 17 height 24
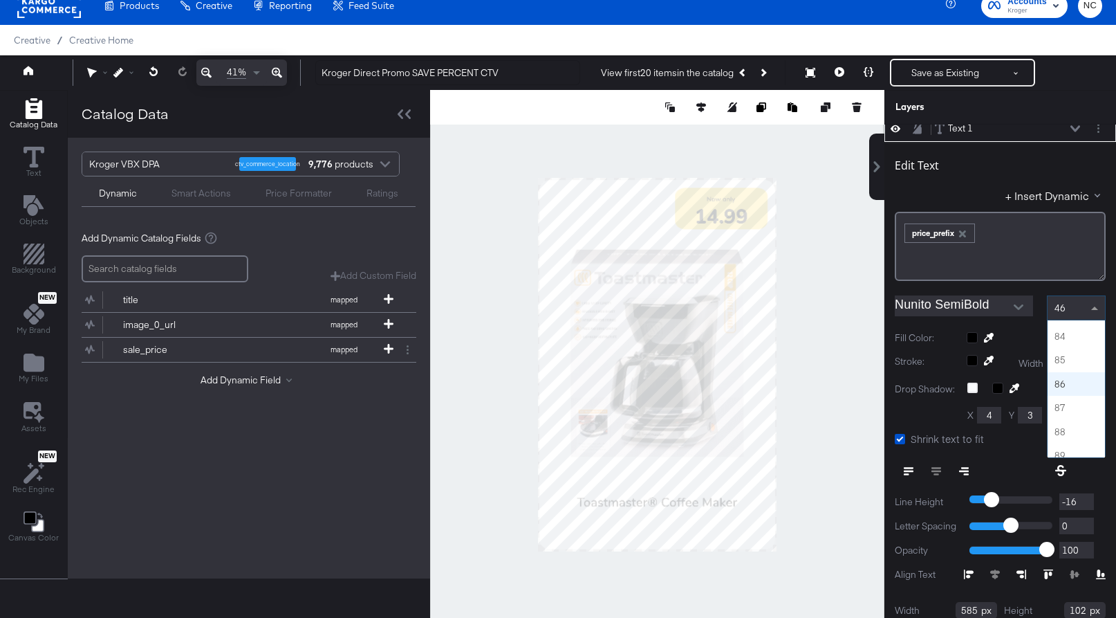
scroll to position [1984, 0]
click at [897, 311] on span at bounding box center [1096, 308] width 17 height 24
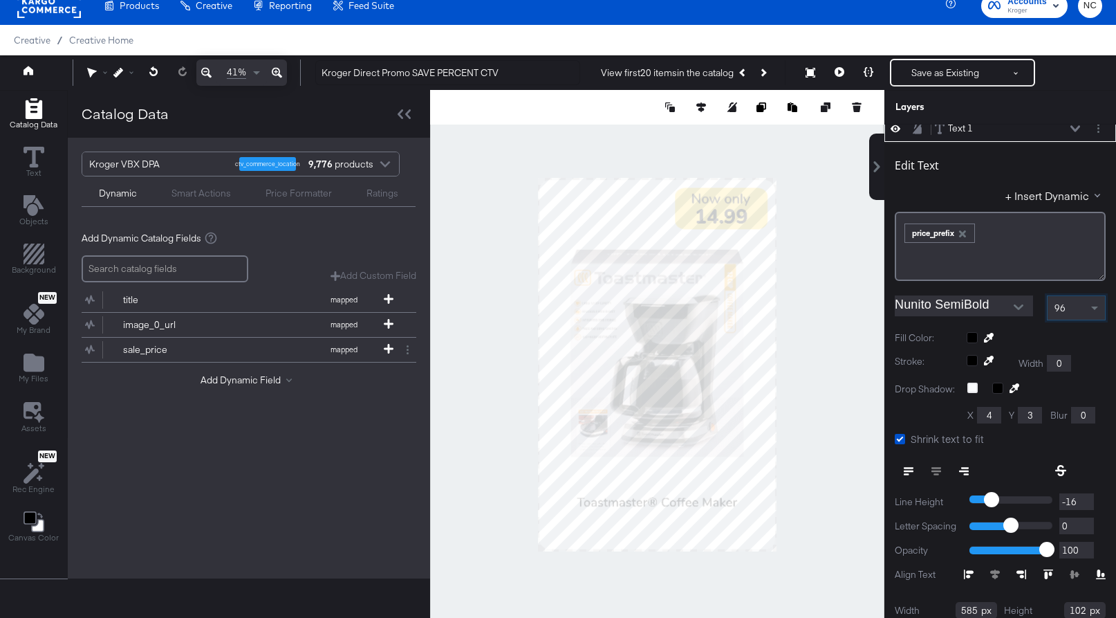
click at [897, 298] on div "96" at bounding box center [1076, 308] width 57 height 24
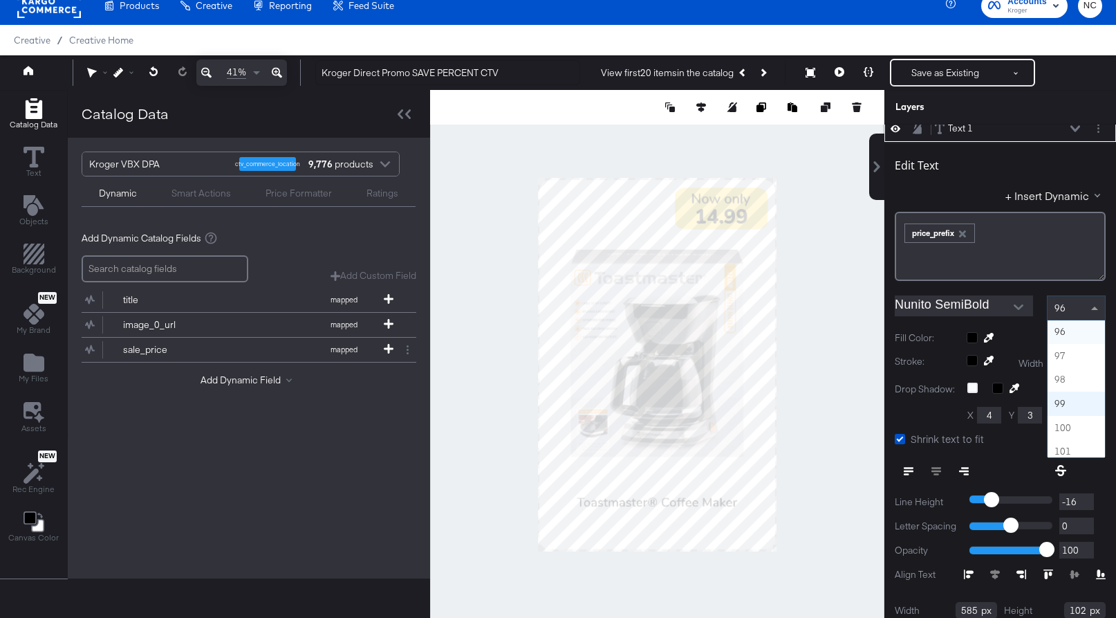
scroll to position [2292, 0]
click at [897, 317] on span at bounding box center [1096, 308] width 17 height 24
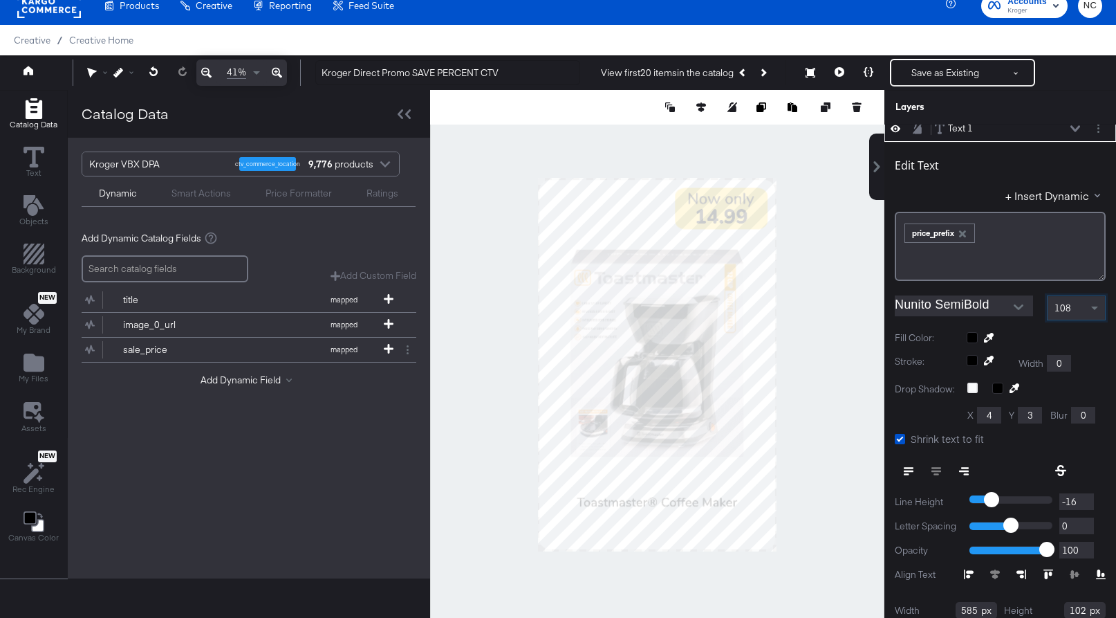
click at [867, 125] on div "Catalog Data Text Objects Background New My Brand My Files Assets New Rec Engin…" at bounding box center [558, 107] width 1116 height 35
click at [867, 274] on div at bounding box center [657, 364] width 454 height 549
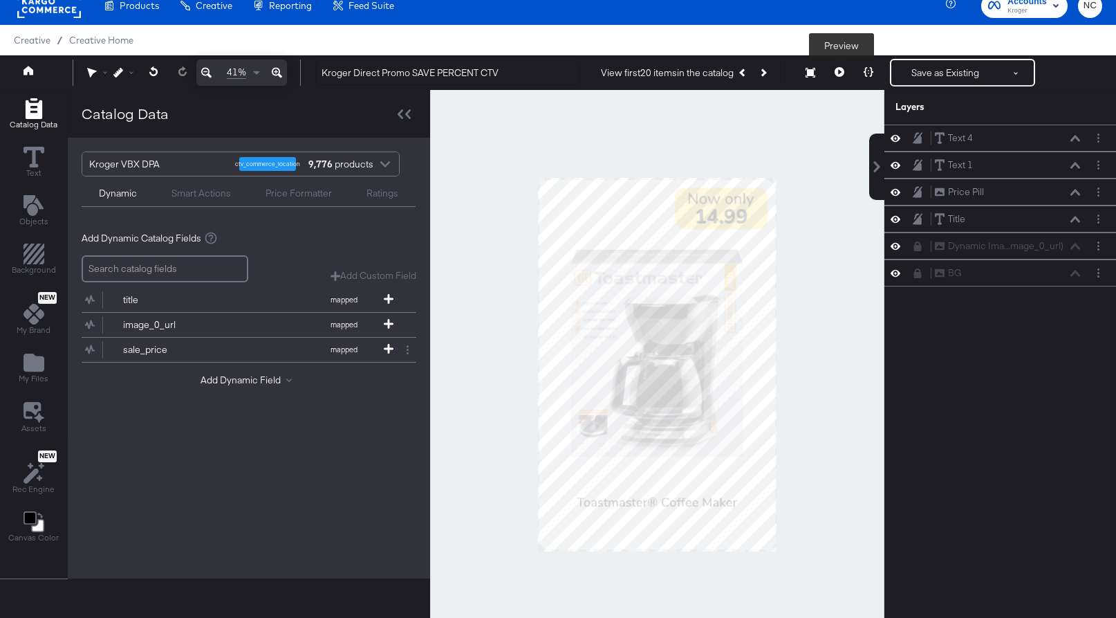
click at [840, 76] on icon at bounding box center [840, 72] width 10 height 10
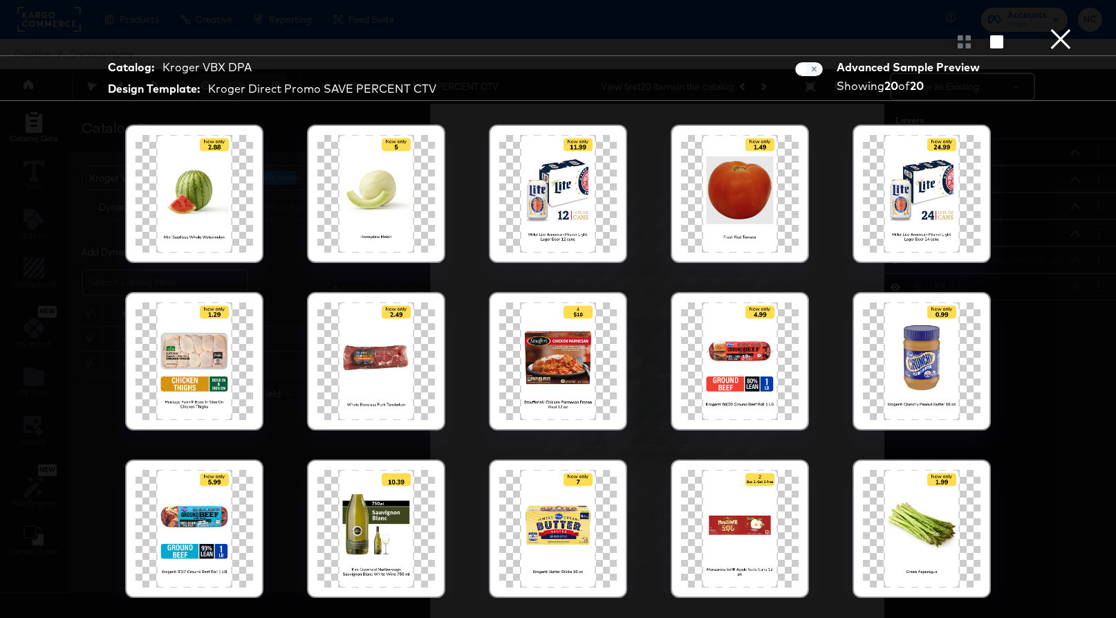
scroll to position [35, 0]
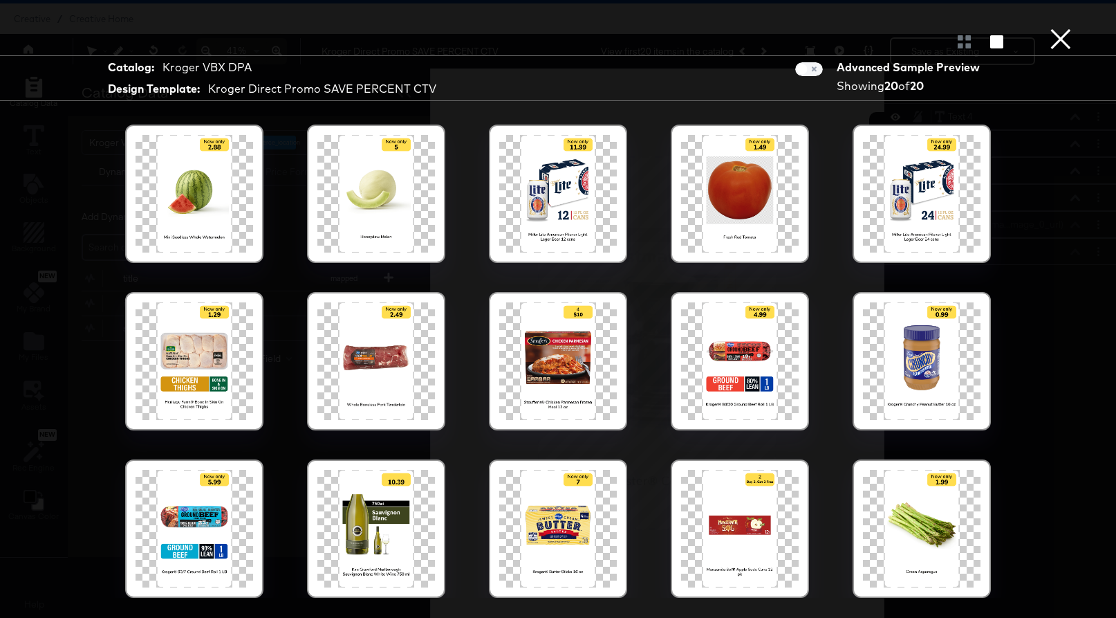
click at [897, 28] on button "×" at bounding box center [1061, 14] width 28 height 28
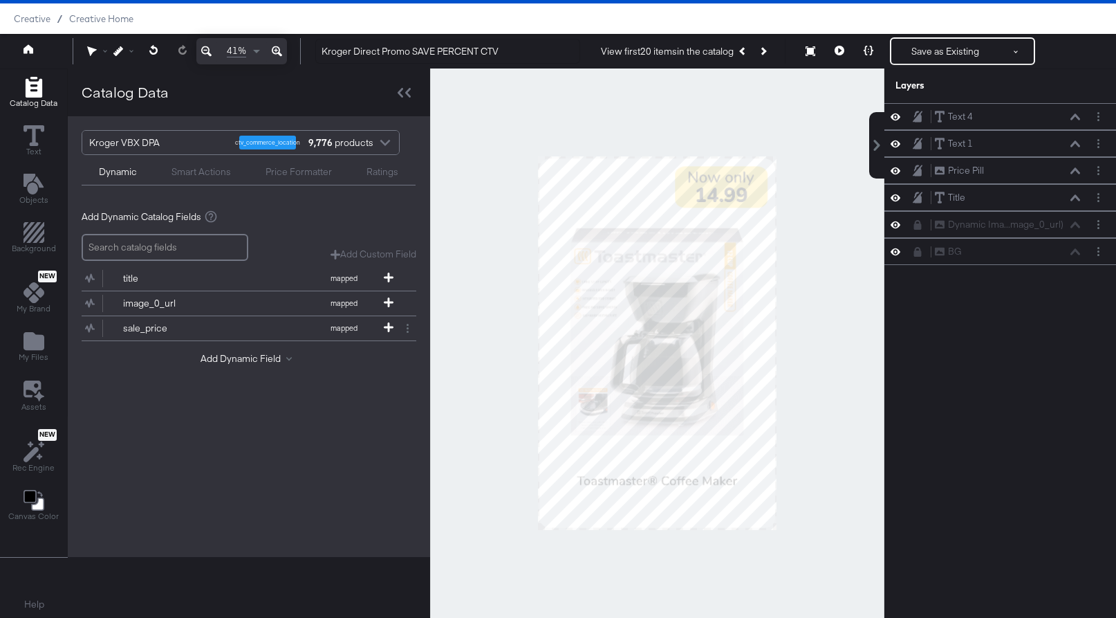
click at [897, 65] on div "41% Kroger Direct Promo SAVE PERCENT CTV View first 20 items in the catalog Pre…" at bounding box center [558, 51] width 1116 height 35
click at [897, 57] on button "Save as Existing" at bounding box center [946, 51] width 108 height 25
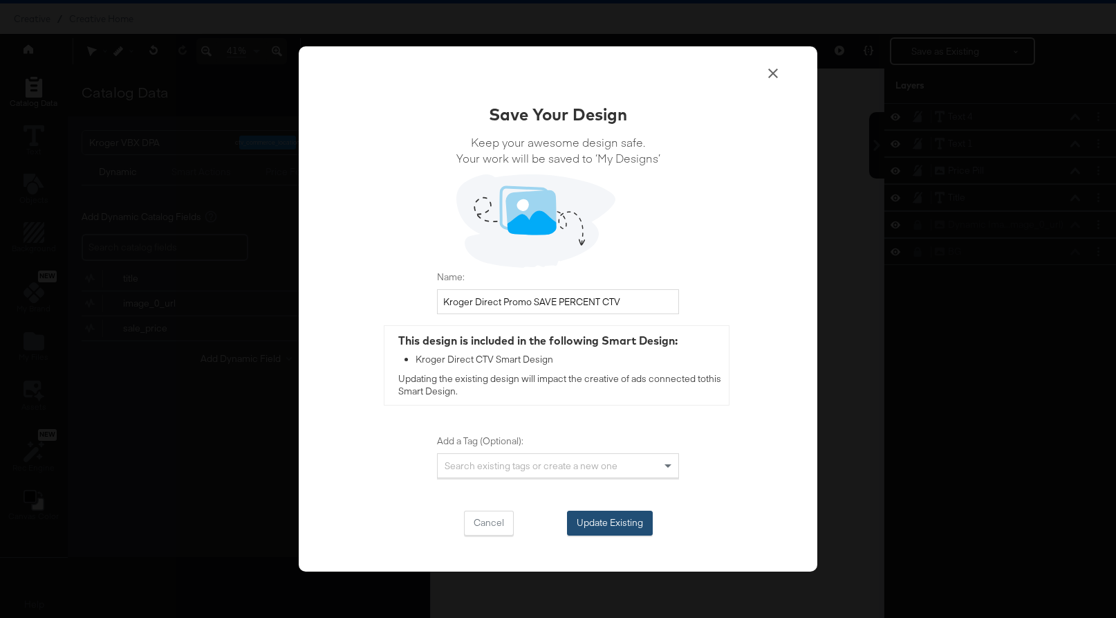
click at [578, 513] on button "Update Existing" at bounding box center [610, 522] width 86 height 25
